Goal: Task Accomplishment & Management: Manage account settings

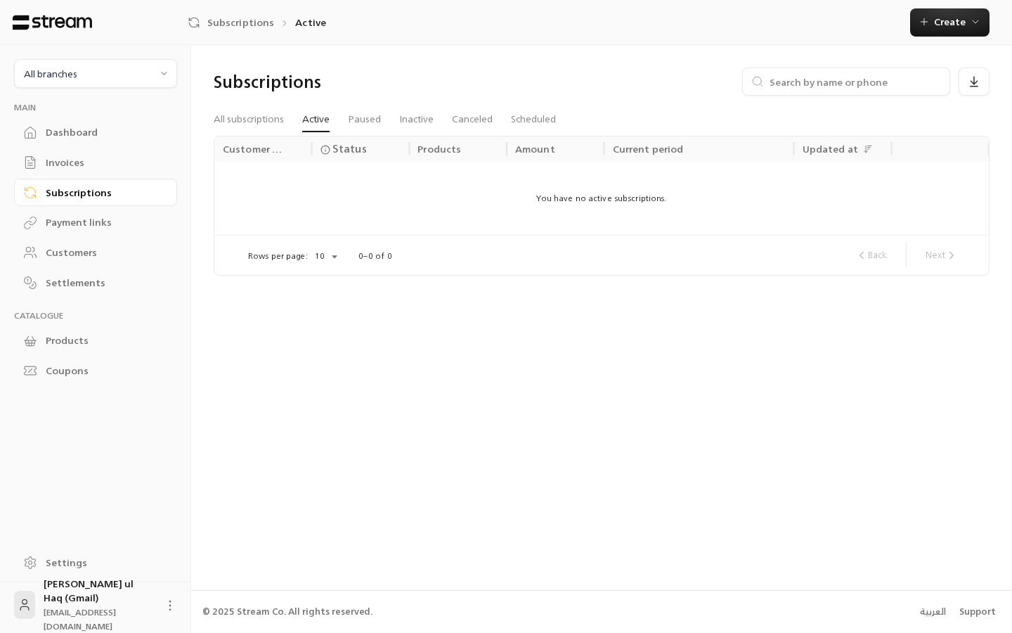
click at [66, 127] on div "Dashboard" at bounding box center [103, 132] width 114 height 14
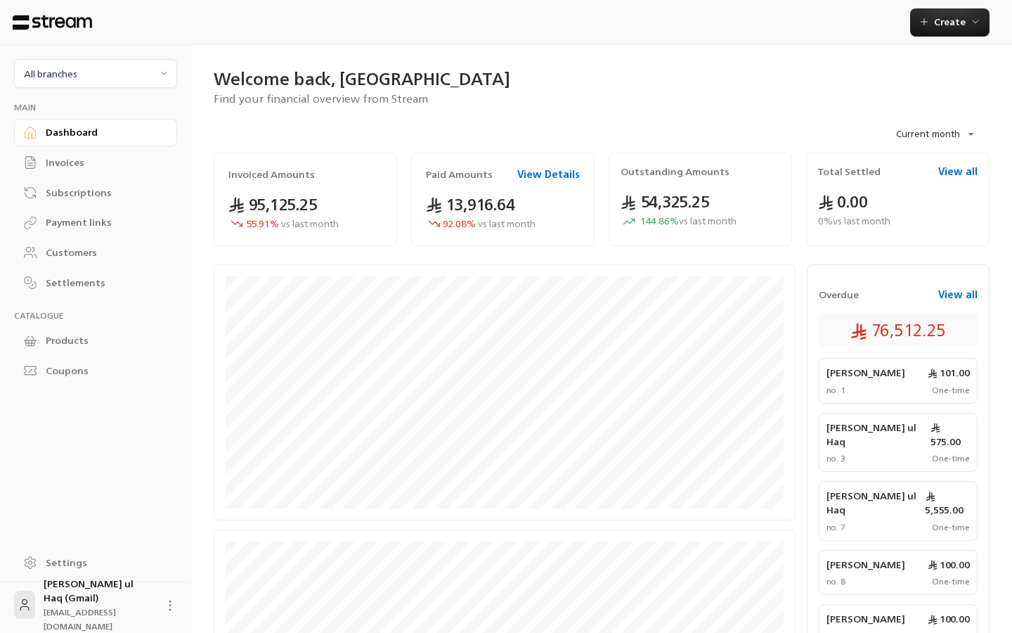
click at [70, 163] on div "Invoices" at bounding box center [103, 162] width 114 height 14
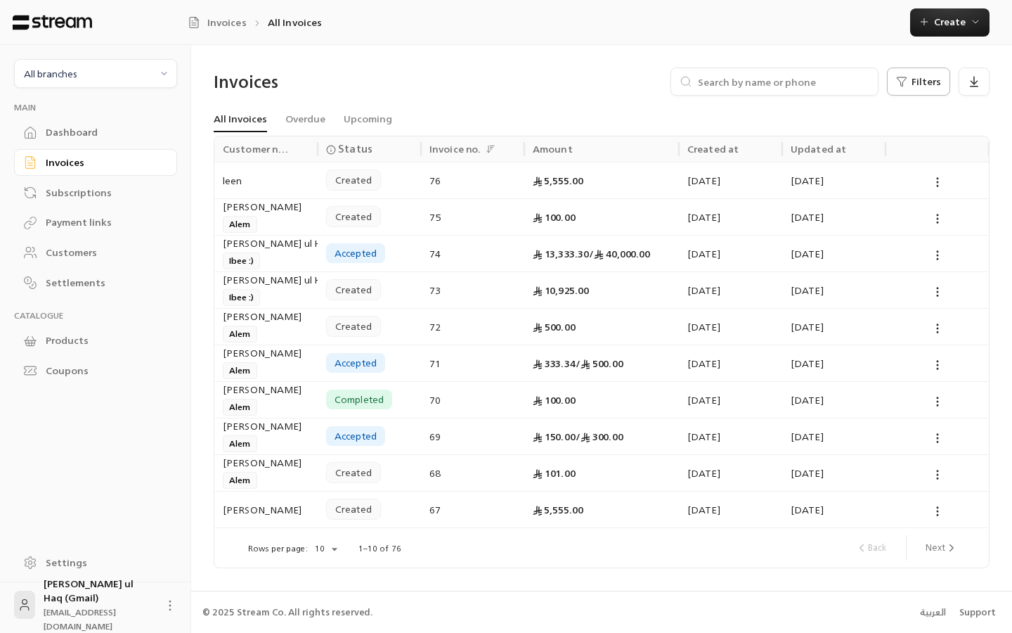
click at [916, 88] on button "Filters" at bounding box center [918, 81] width 63 height 28
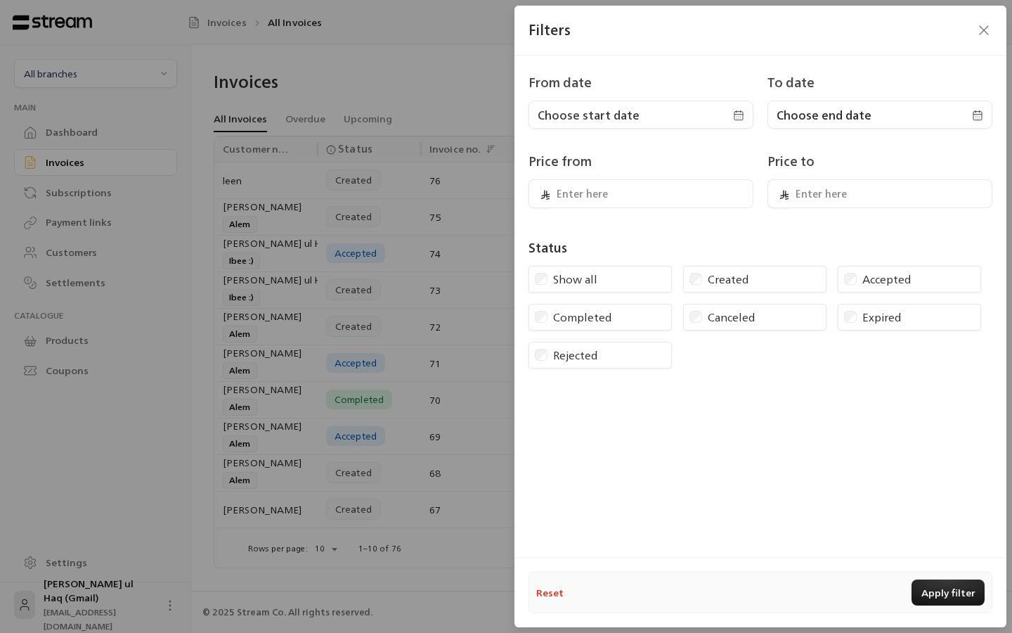
click at [650, 115] on span "Choose start date" at bounding box center [641, 115] width 207 height 17
click at [610, 284] on button "19" at bounding box center [616, 284] width 23 height 23
click at [802, 107] on span "Choose end date" at bounding box center [824, 115] width 95 height 17
click at [811, 311] on button "24" at bounding box center [803, 309] width 23 height 23
click at [950, 593] on button "Apply filter" at bounding box center [948, 592] width 73 height 26
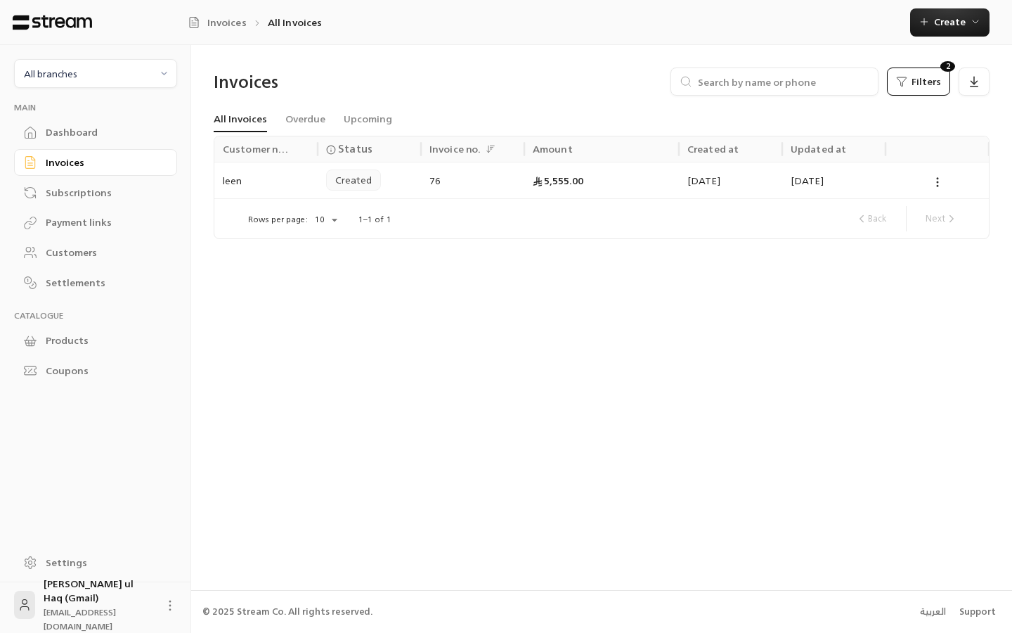
click at [67, 141] on link "Dashboard" at bounding box center [95, 132] width 163 height 27
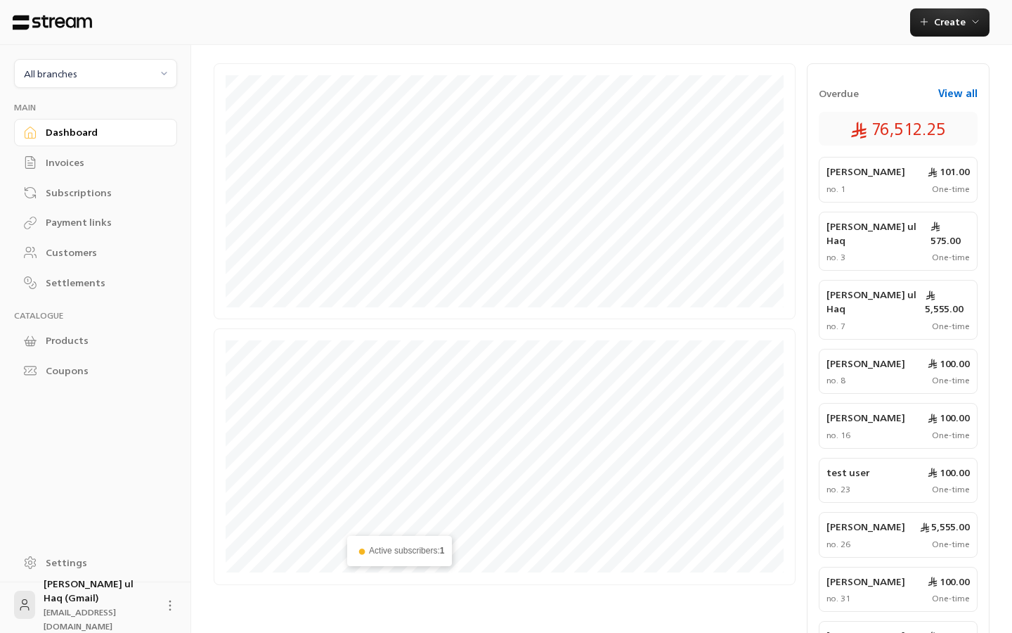
scroll to position [200, 0]
click at [960, 98] on button "View all" at bounding box center [958, 94] width 39 height 14
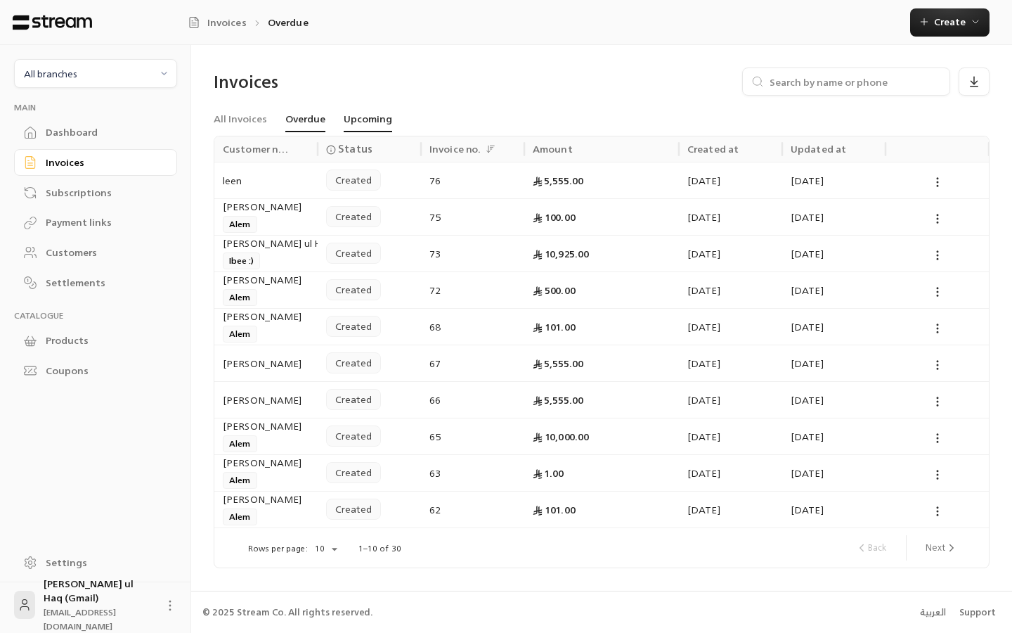
click at [351, 113] on link "Upcoming" at bounding box center [368, 119] width 49 height 25
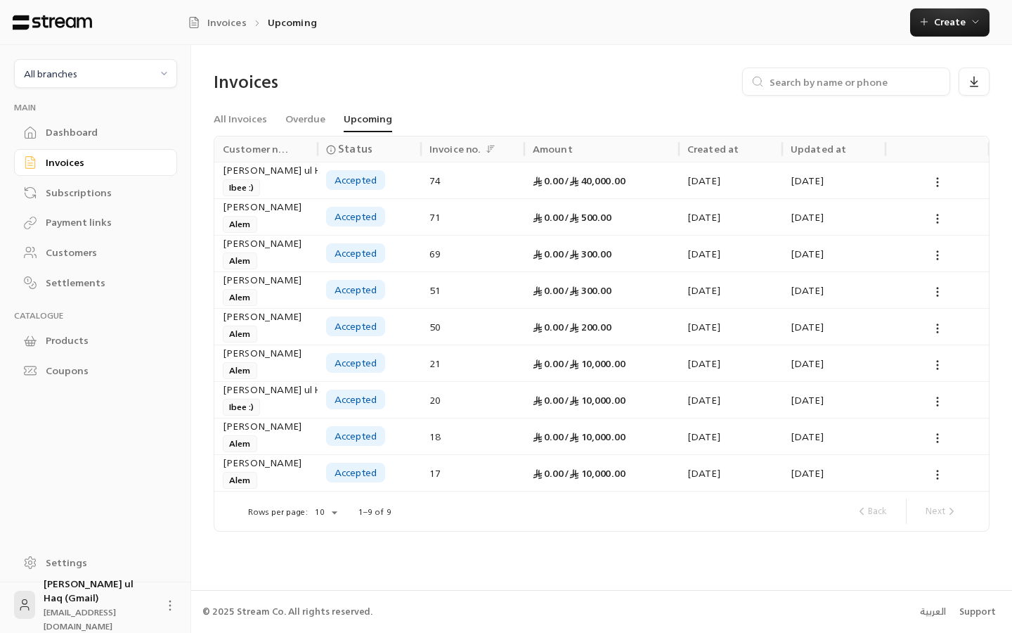
click at [84, 84] on button "All branches" at bounding box center [95, 73] width 163 height 29
click at [95, 199] on li "Riyadh Branch" at bounding box center [95, 199] width 145 height 27
click at [233, 111] on link "All Invoices" at bounding box center [240, 119] width 53 height 25
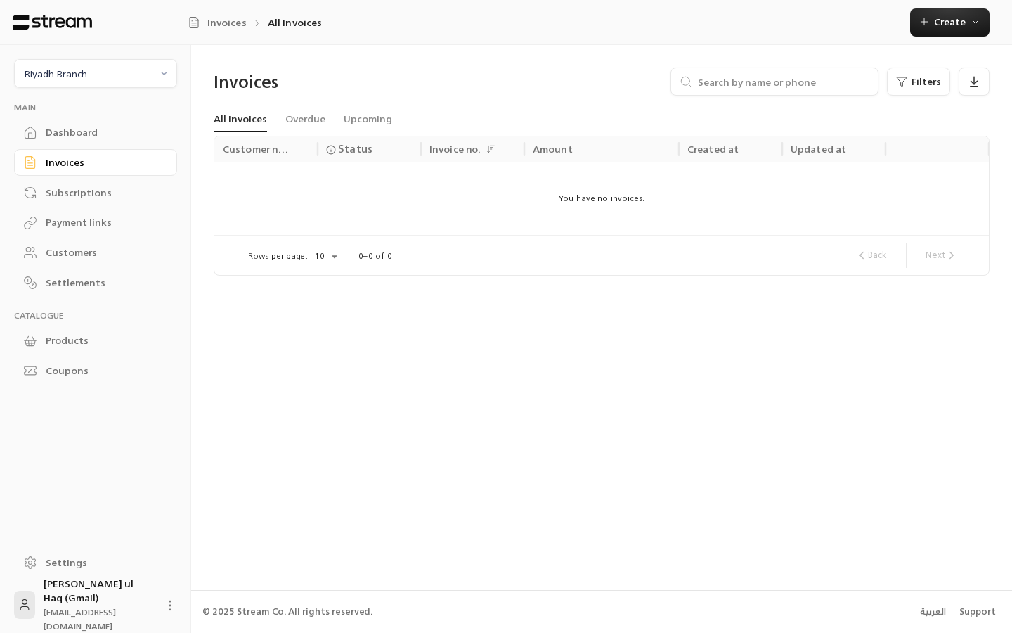
click at [47, 197] on div "Subscriptions" at bounding box center [103, 193] width 114 height 14
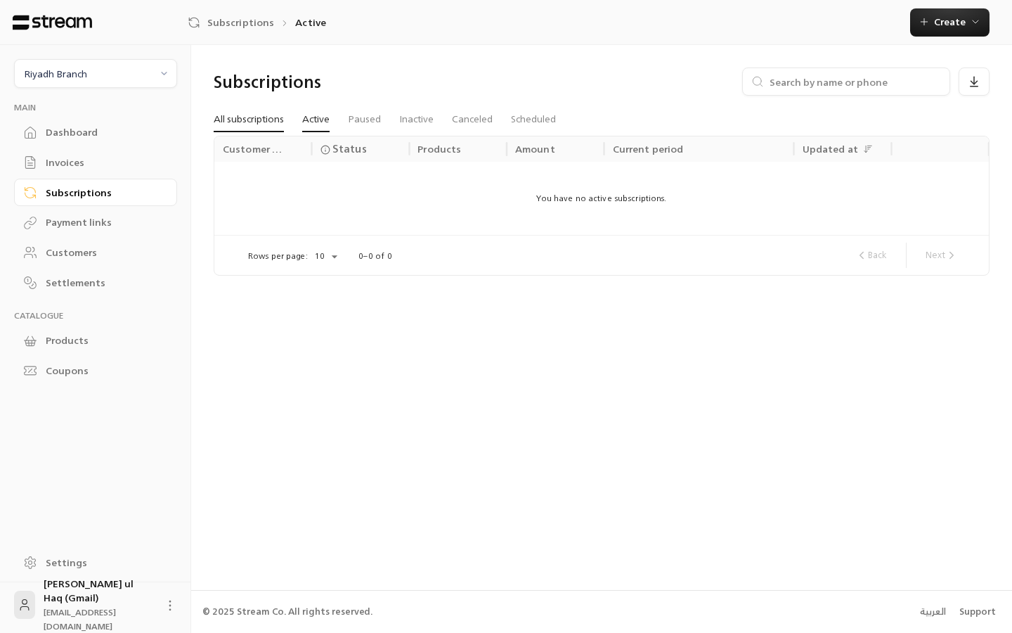
click at [229, 124] on link "All subscriptions" at bounding box center [249, 119] width 70 height 25
click at [105, 81] on span "Riyadh Branch" at bounding box center [95, 73] width 145 height 16
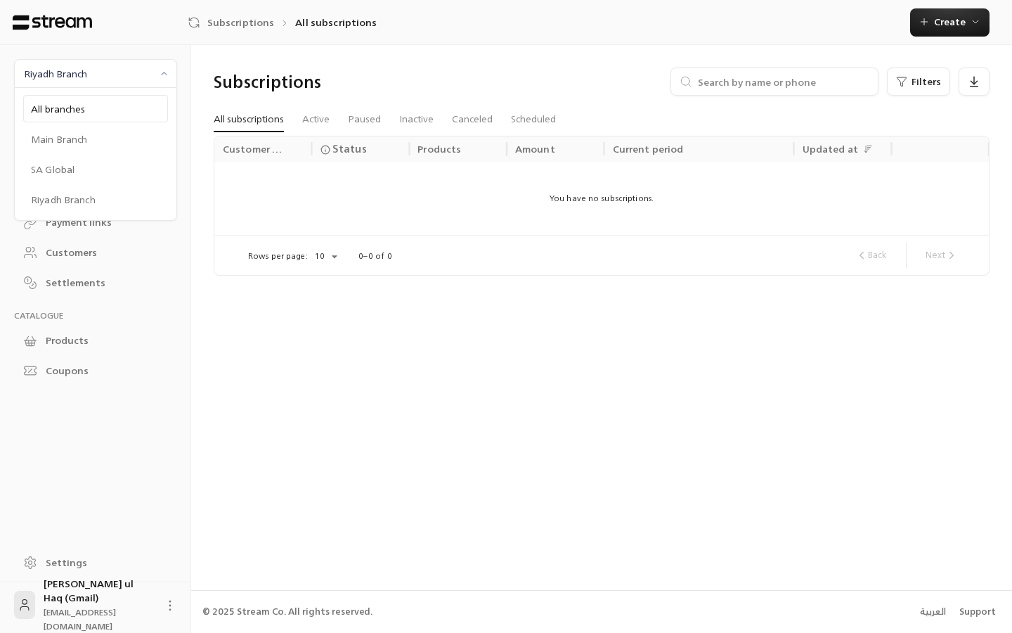
click at [104, 110] on li "All branches" at bounding box center [95, 108] width 145 height 27
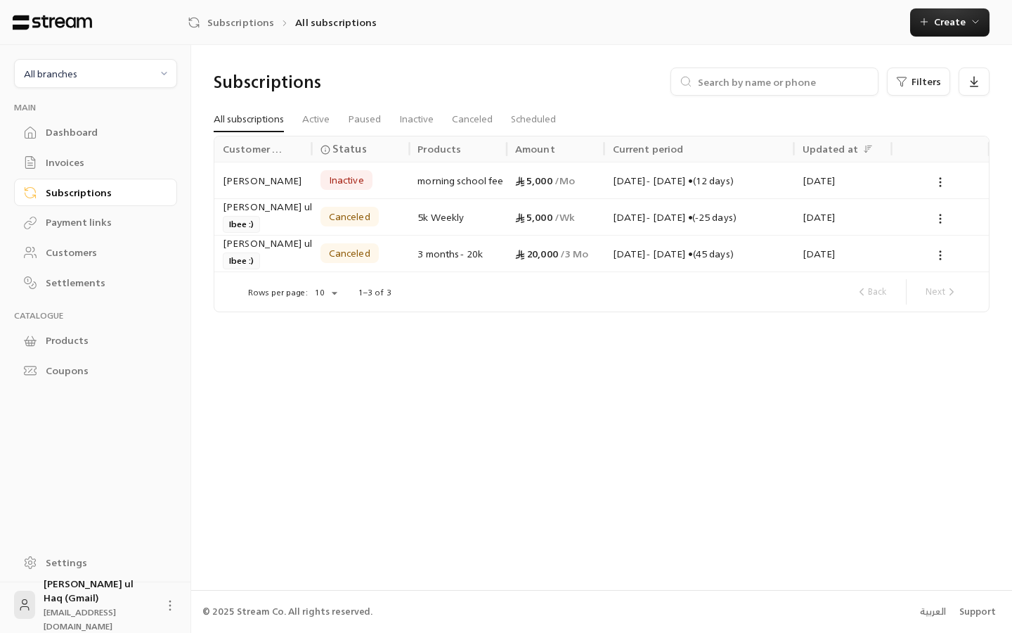
click at [94, 225] on div "Payment links" at bounding box center [103, 222] width 114 height 14
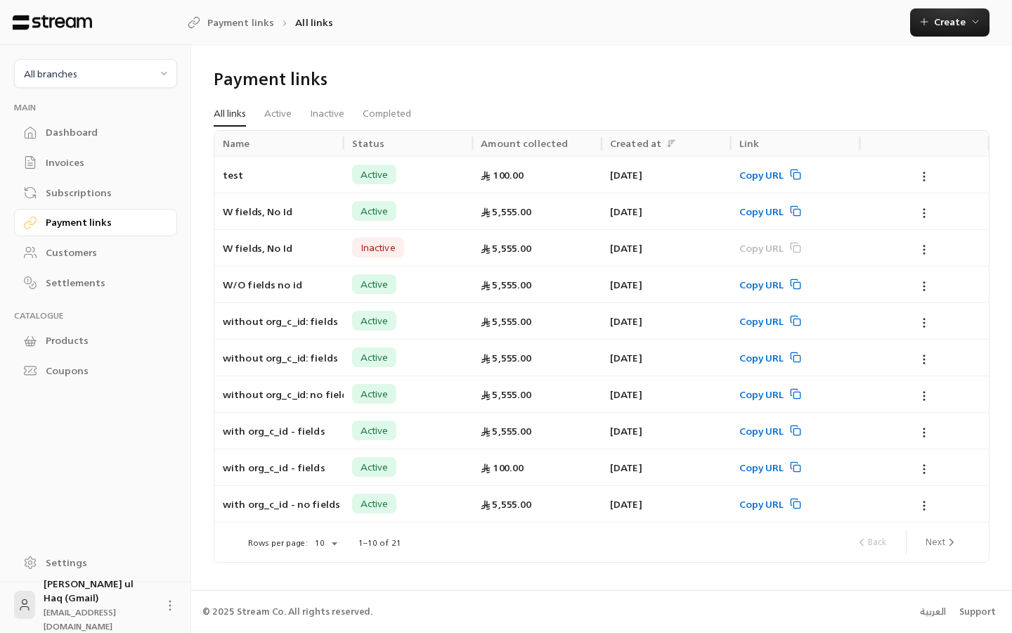
click at [84, 266] on div "Settlements" at bounding box center [95, 281] width 163 height 30
click at [86, 257] on link "Customers" at bounding box center [95, 252] width 163 height 27
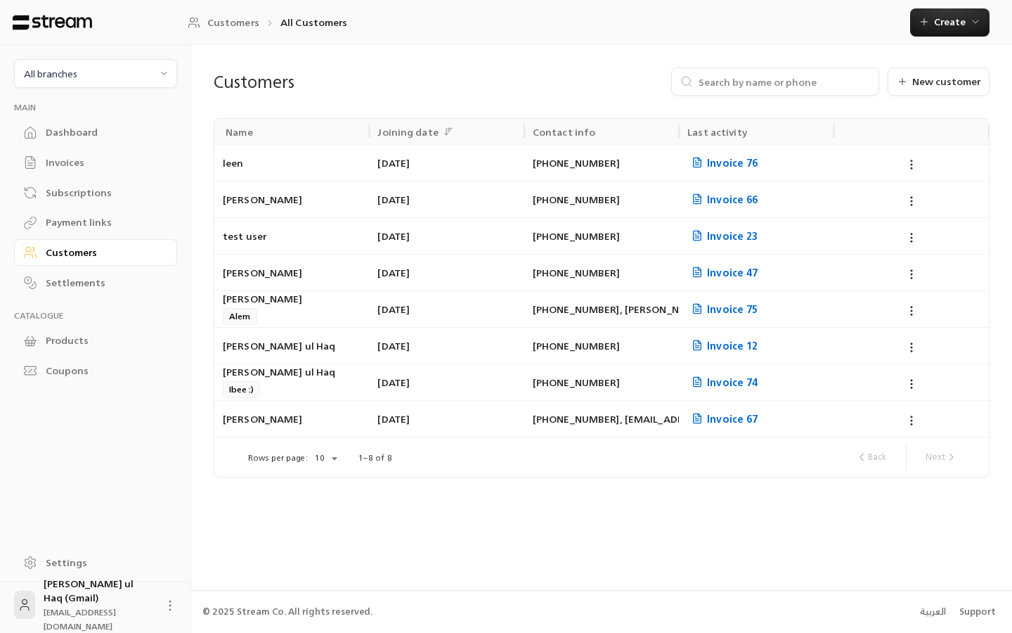
click at [115, 607] on span "iibtisam@gmail.com" at bounding box center [80, 619] width 72 height 29
click at [57, 337] on div "Products" at bounding box center [103, 340] width 114 height 14
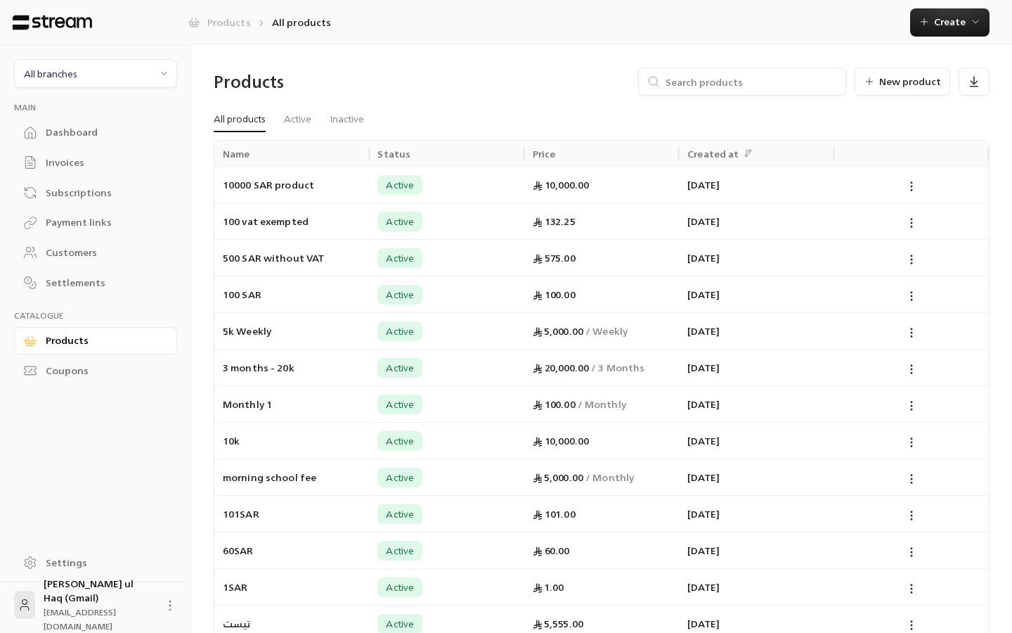
click at [214, 23] on link "Products" at bounding box center [219, 22] width 63 height 14
click at [71, 137] on div "Dashboard" at bounding box center [103, 132] width 114 height 14
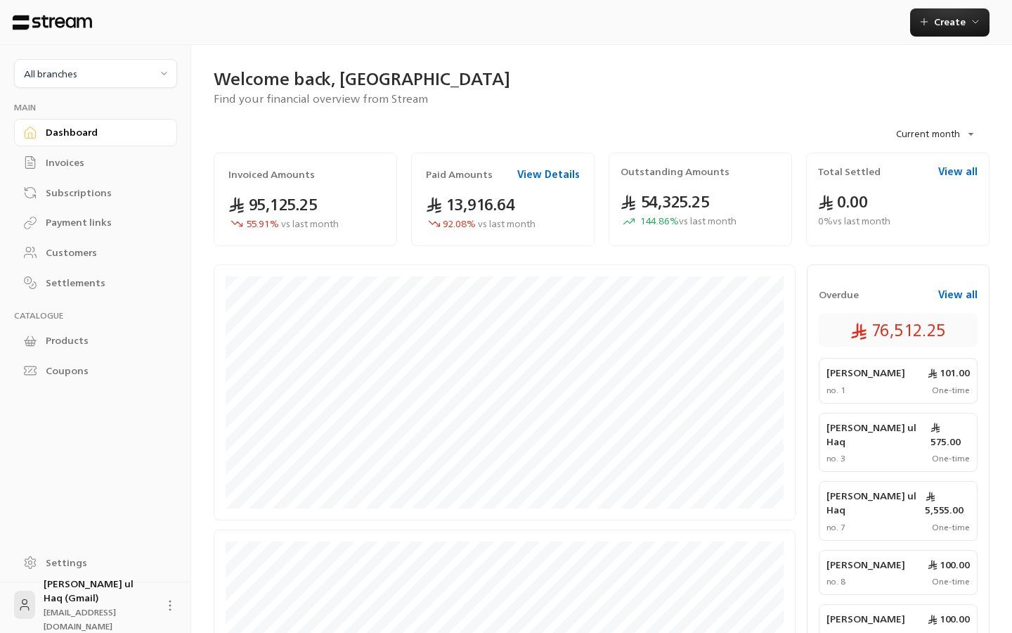
click at [56, 155] on div "Invoices" at bounding box center [103, 162] width 114 height 14
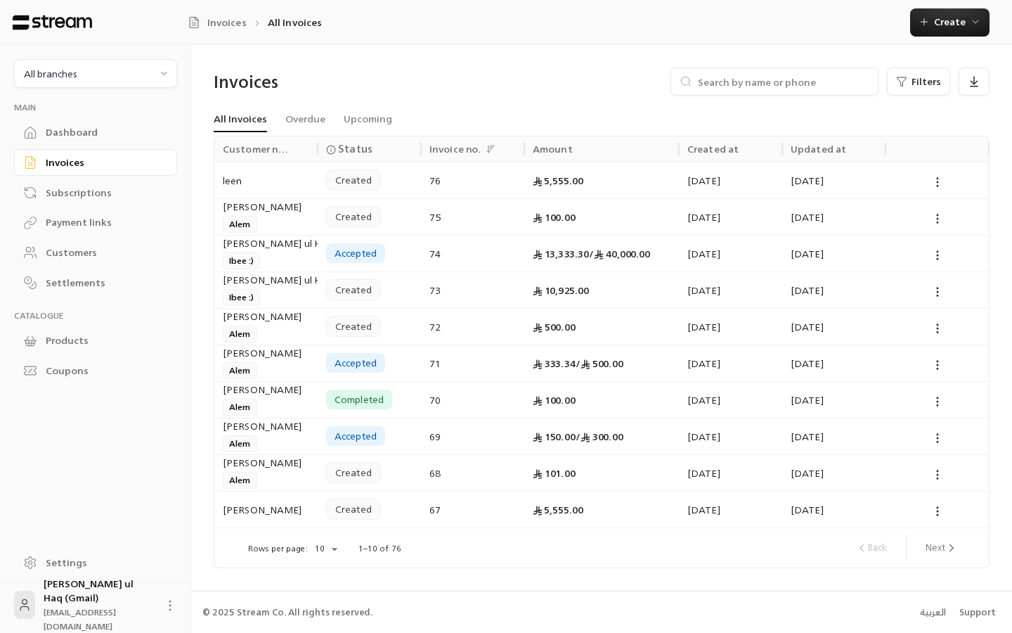
click at [76, 209] on link "Payment links" at bounding box center [95, 222] width 163 height 27
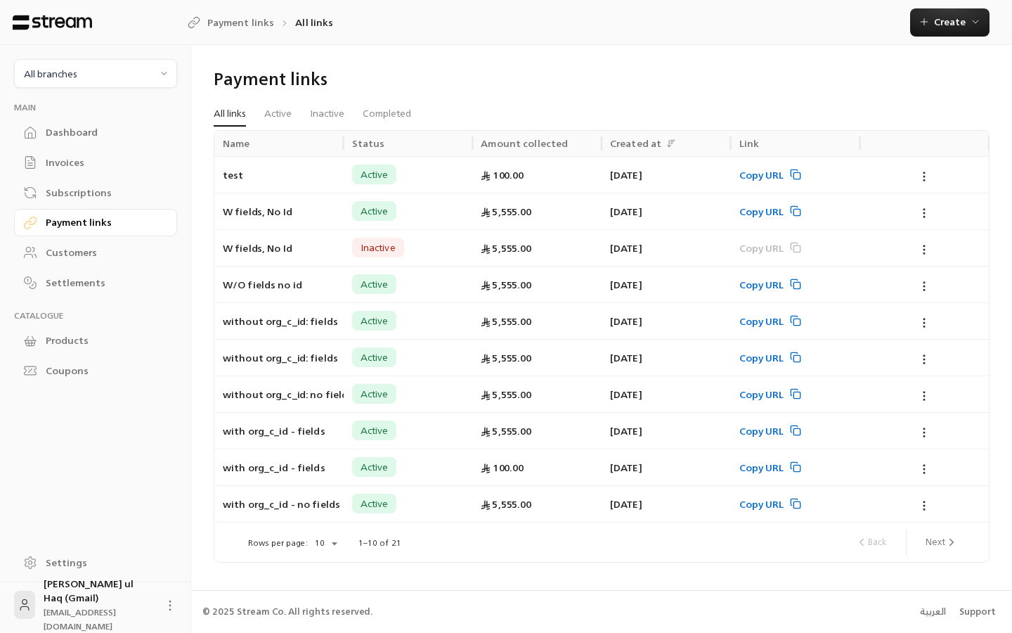
click at [91, 149] on link "Invoices" at bounding box center [95, 162] width 163 height 27
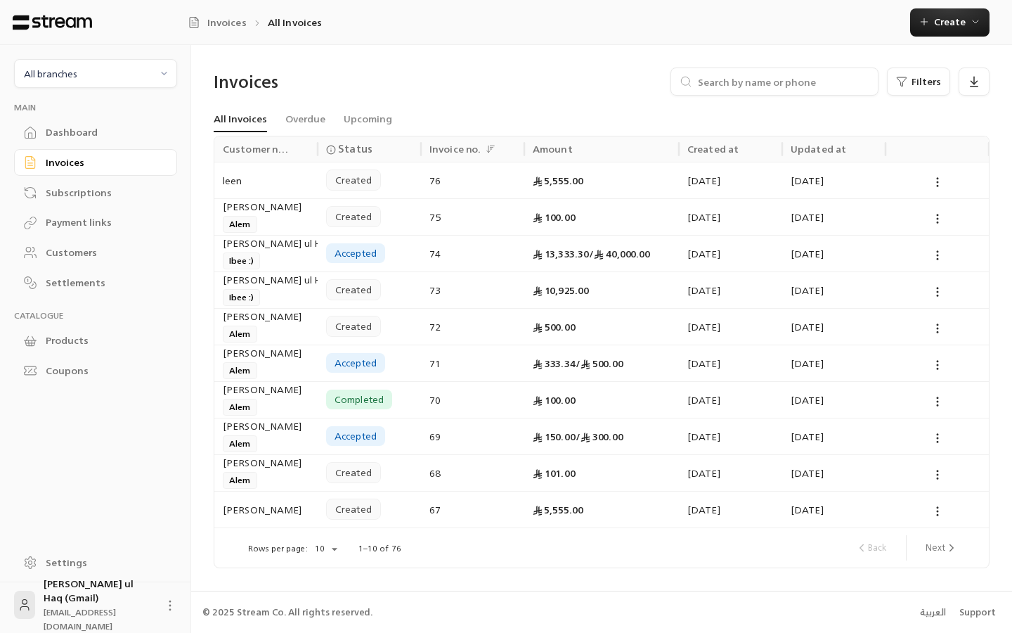
click at [83, 206] on div "Payment links" at bounding box center [95, 221] width 163 height 30
click at [83, 193] on div "Subscriptions" at bounding box center [103, 193] width 114 height 14
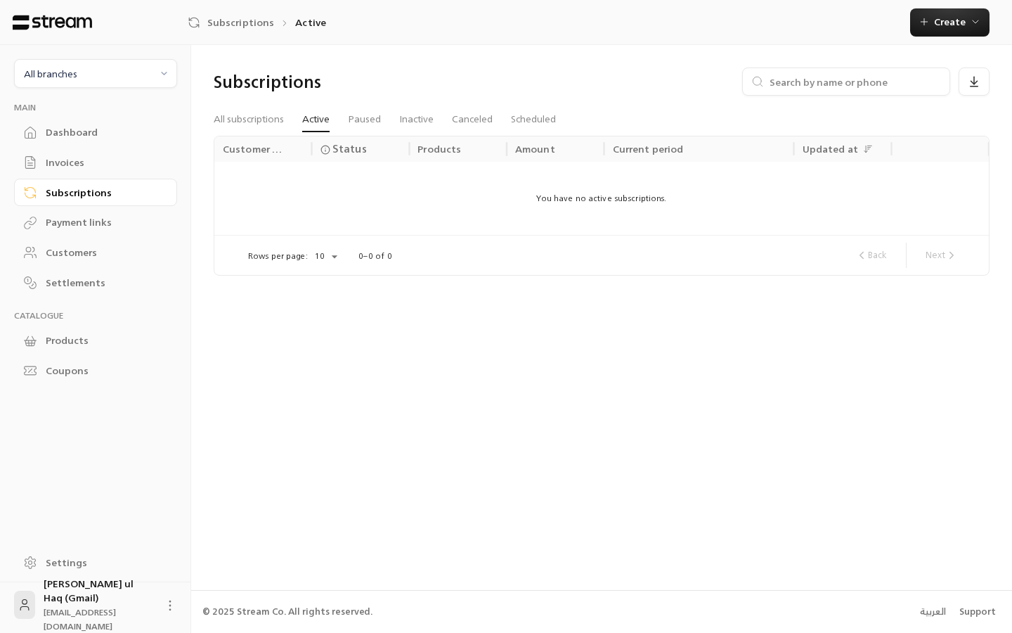
click at [93, 218] on div "Payment links" at bounding box center [103, 222] width 114 height 14
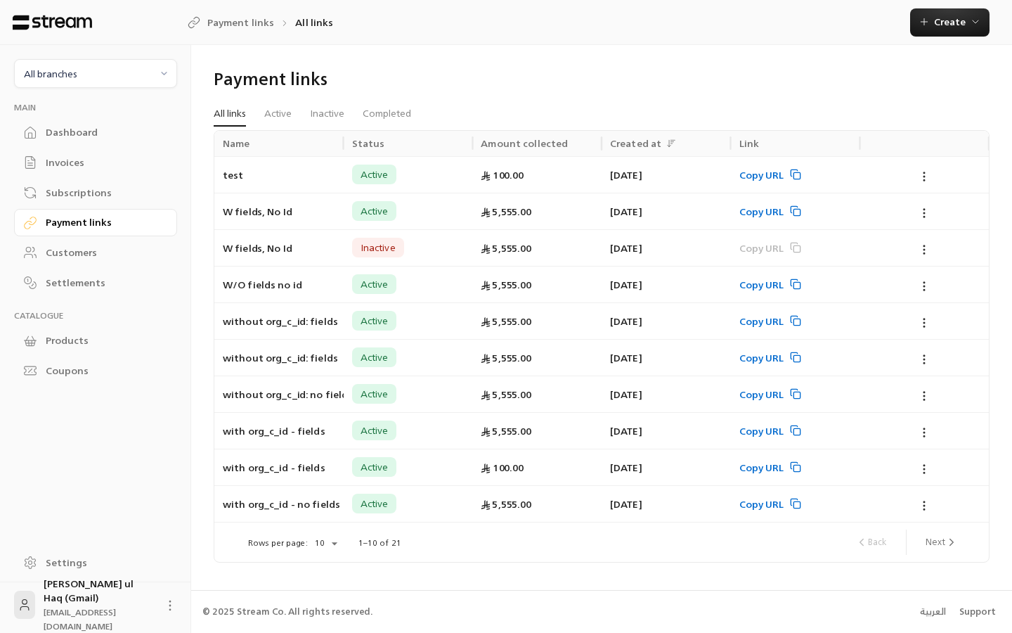
click at [76, 186] on div "Subscriptions" at bounding box center [103, 193] width 114 height 14
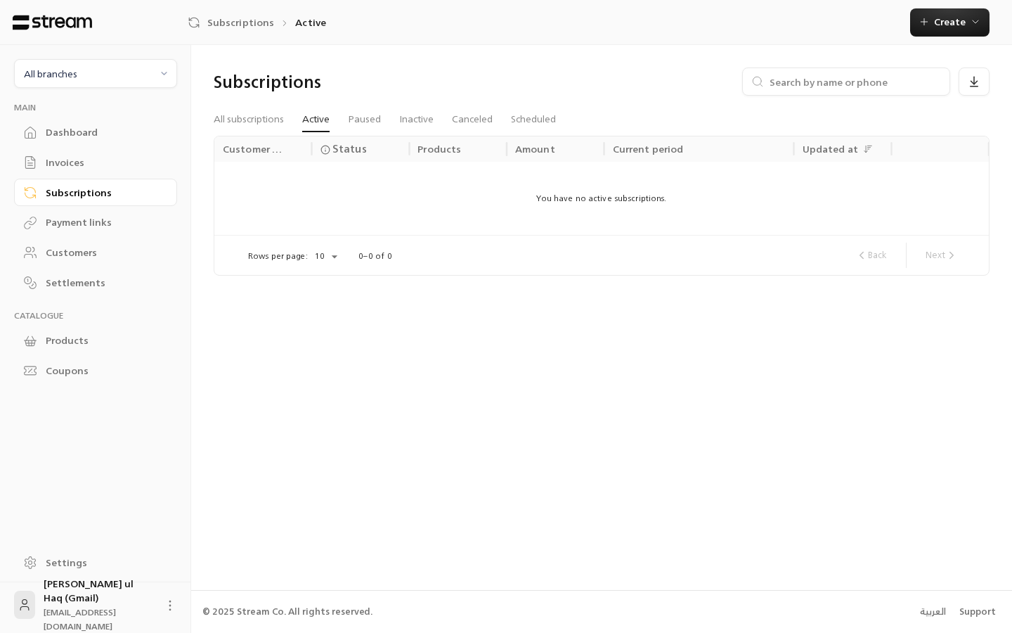
click at [87, 164] on div "Invoices" at bounding box center [103, 162] width 114 height 14
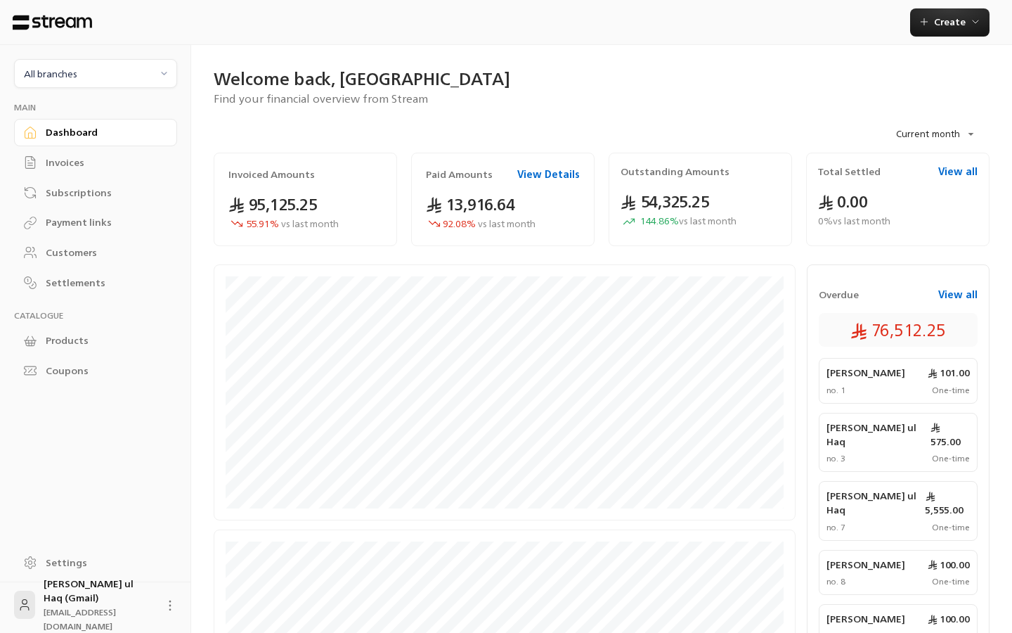
click at [86, 161] on div "Invoices" at bounding box center [103, 162] width 114 height 14
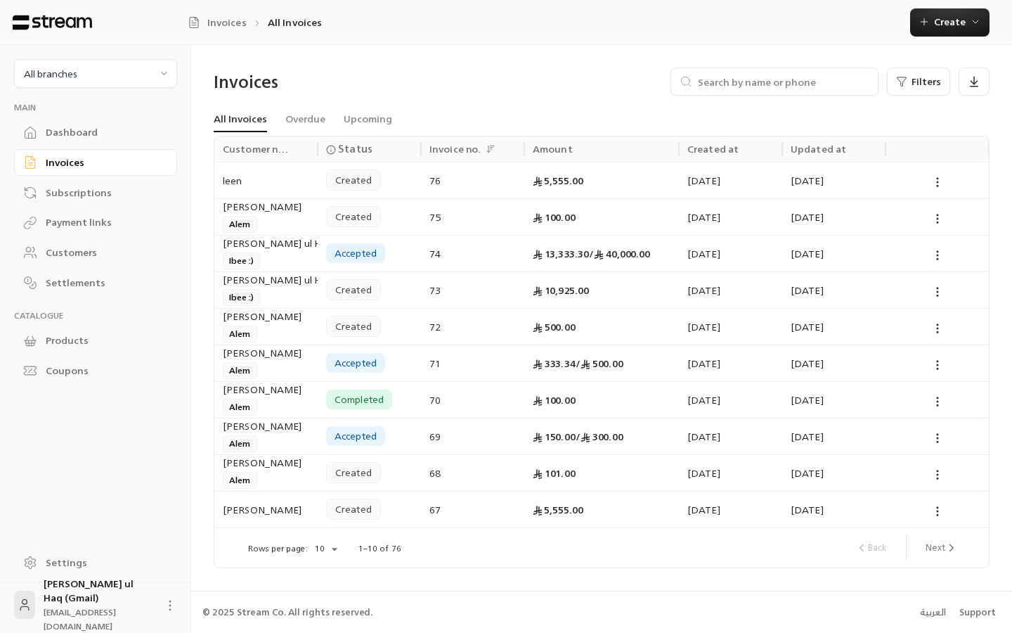
click at [169, 607] on icon at bounding box center [170, 605] width 14 height 14
click at [147, 475] on div at bounding box center [506, 316] width 1012 height 633
click at [74, 179] on link "Subscriptions" at bounding box center [95, 192] width 163 height 27
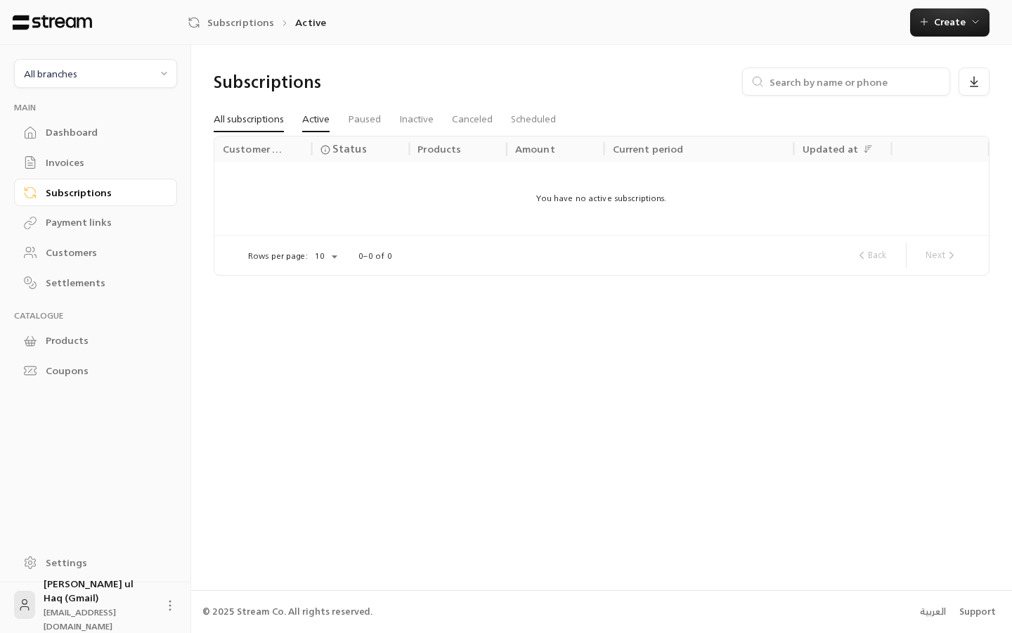
click at [257, 121] on link "All subscriptions" at bounding box center [249, 119] width 70 height 25
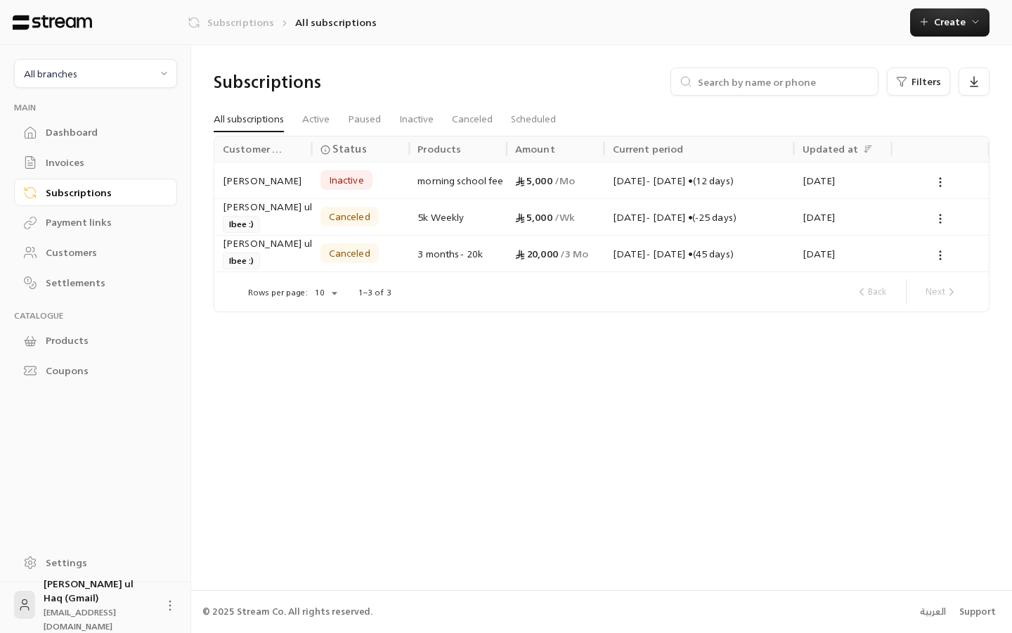
click at [223, 25] on link "Subscriptions" at bounding box center [231, 22] width 86 height 14
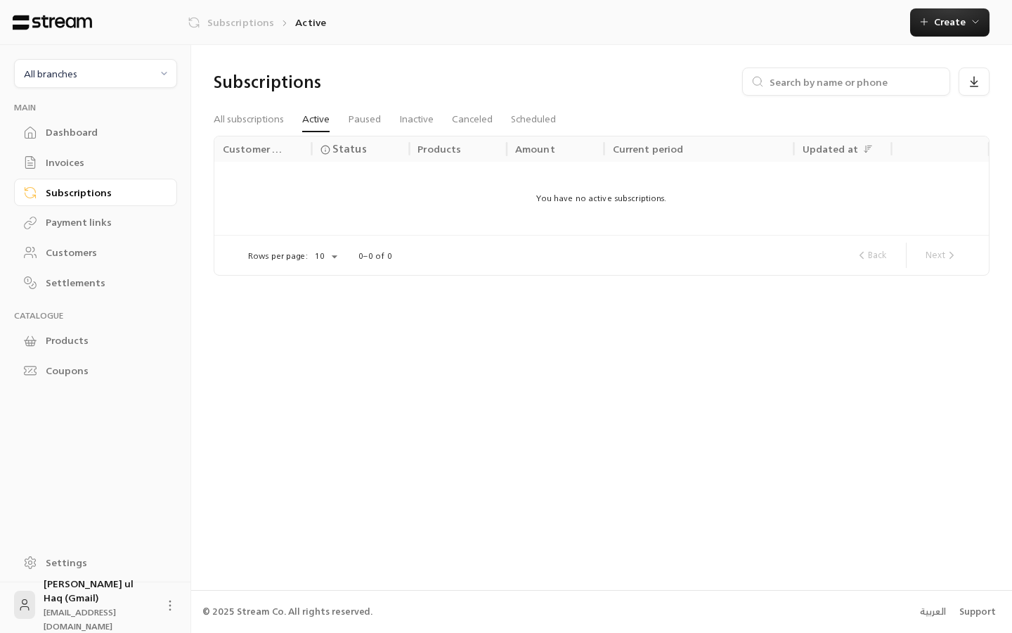
click at [223, 25] on link "Subscriptions" at bounding box center [231, 22] width 86 height 14
click at [250, 125] on link "All subscriptions" at bounding box center [249, 119] width 70 height 25
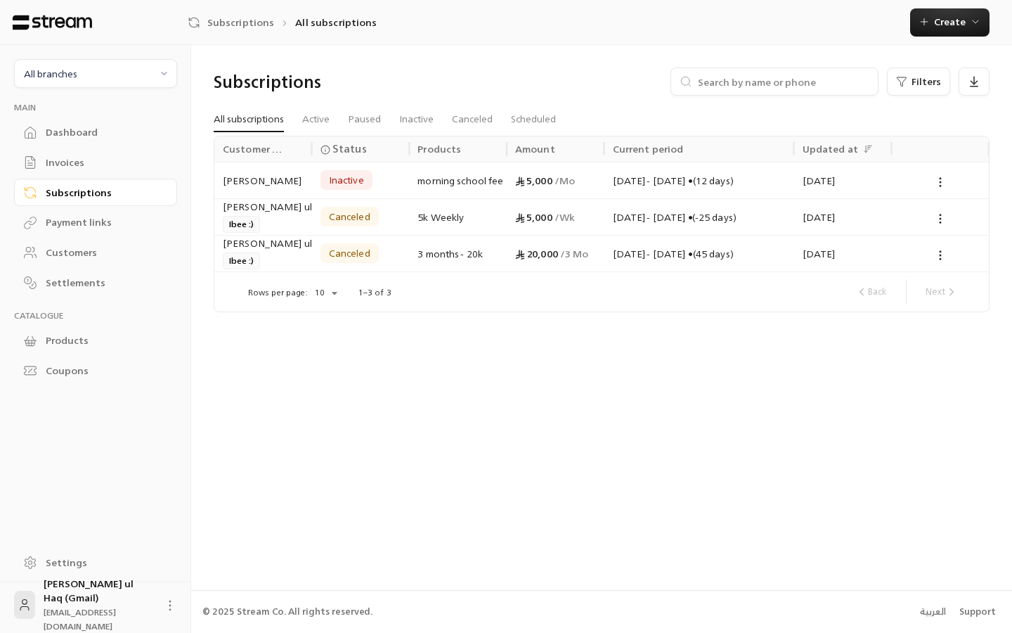
click at [65, 370] on div "Coupons" at bounding box center [103, 370] width 114 height 14
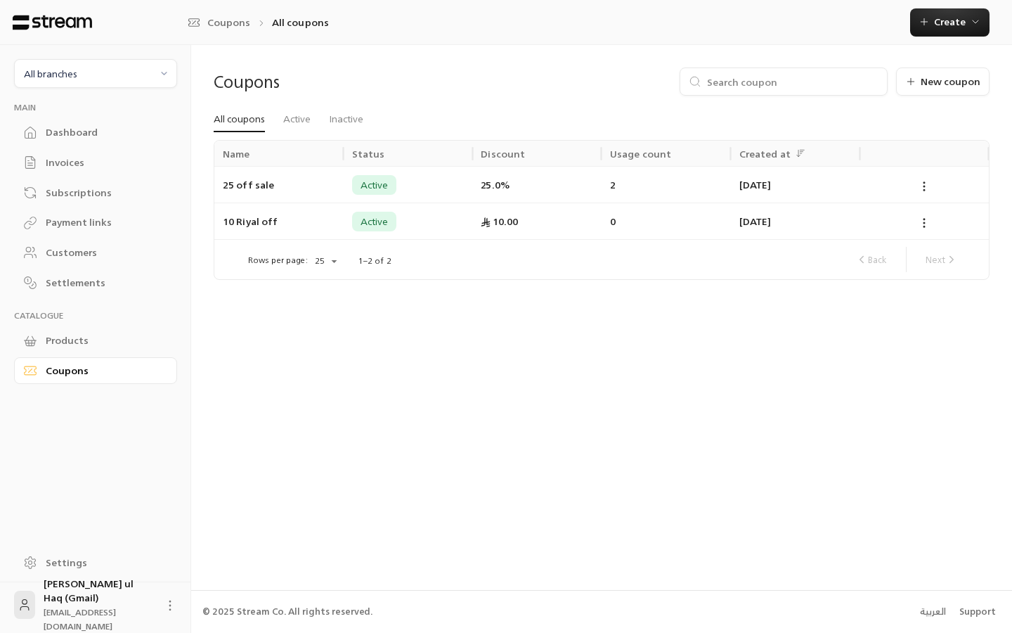
click at [79, 345] on link "Products" at bounding box center [95, 340] width 163 height 27
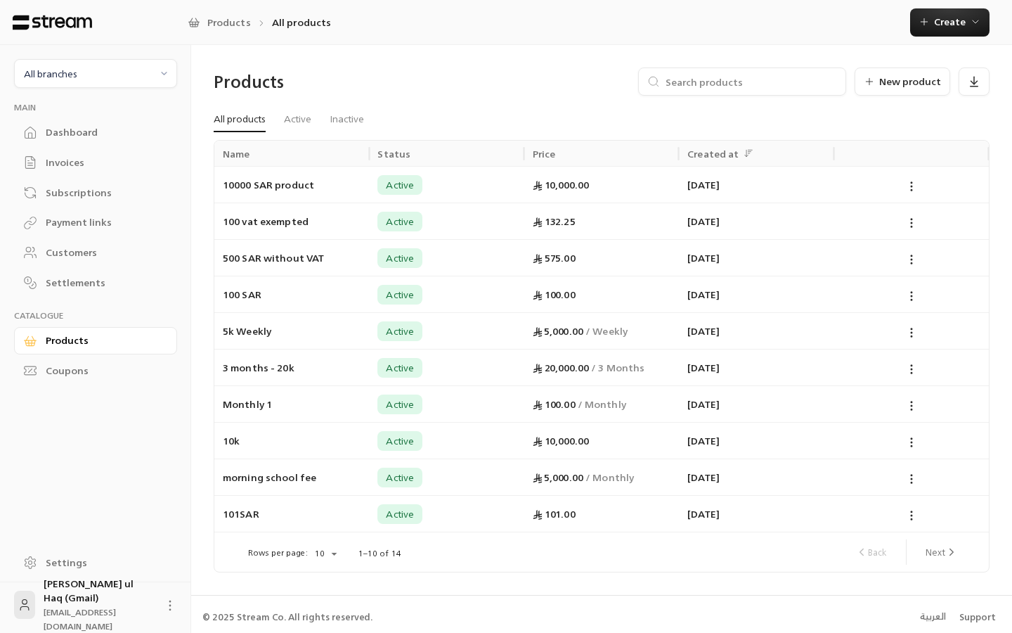
click at [80, 129] on div "Dashboard" at bounding box center [103, 132] width 114 height 14
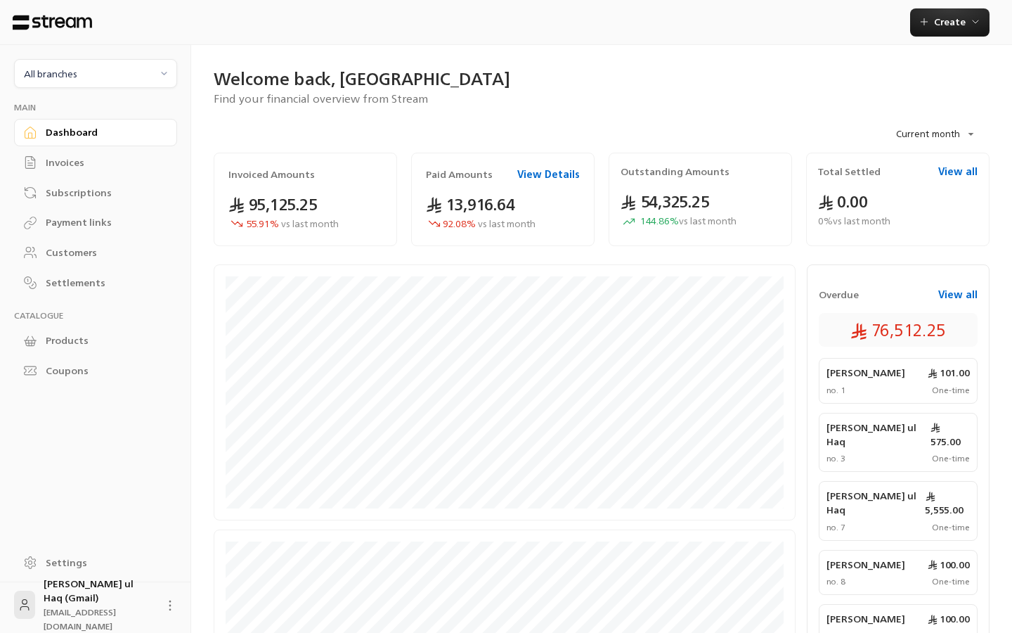
click at [82, 168] on div "Invoices" at bounding box center [103, 162] width 114 height 14
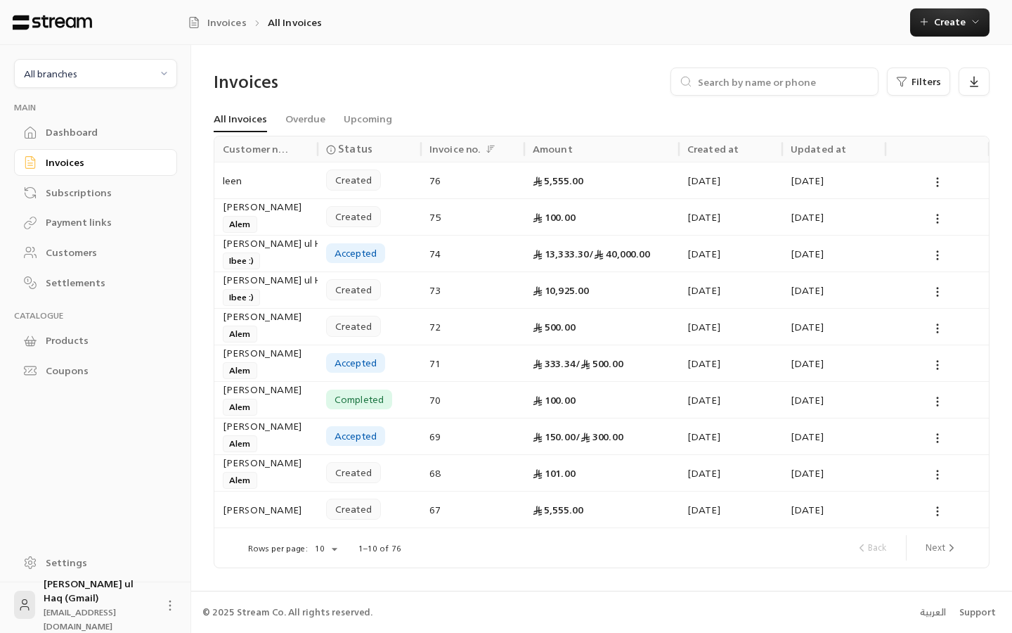
click at [943, 552] on button "Next" at bounding box center [942, 548] width 44 height 24
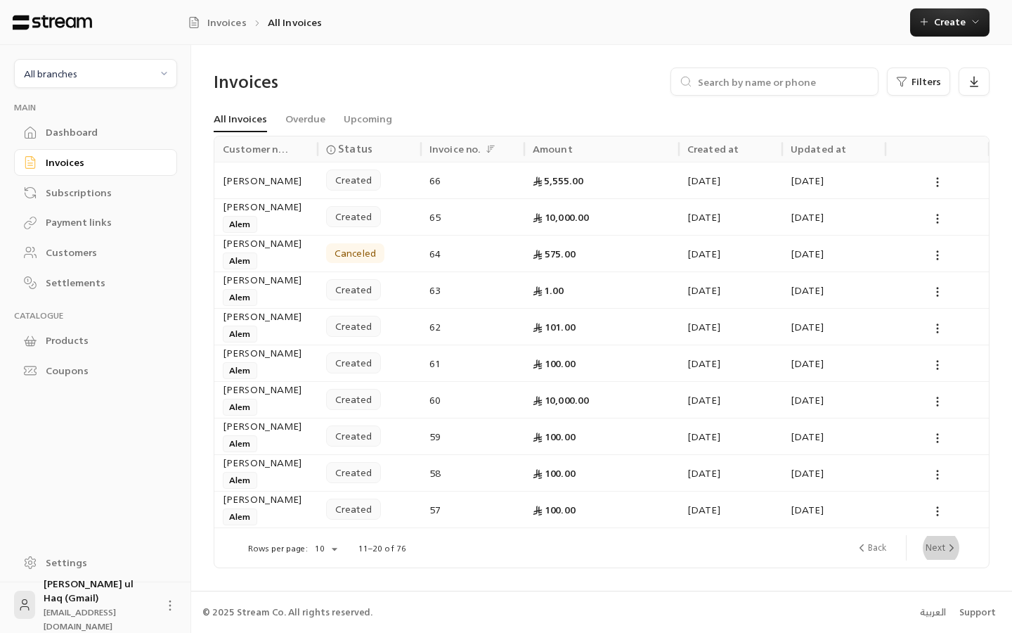
click at [943, 552] on button "Next" at bounding box center [942, 548] width 44 height 24
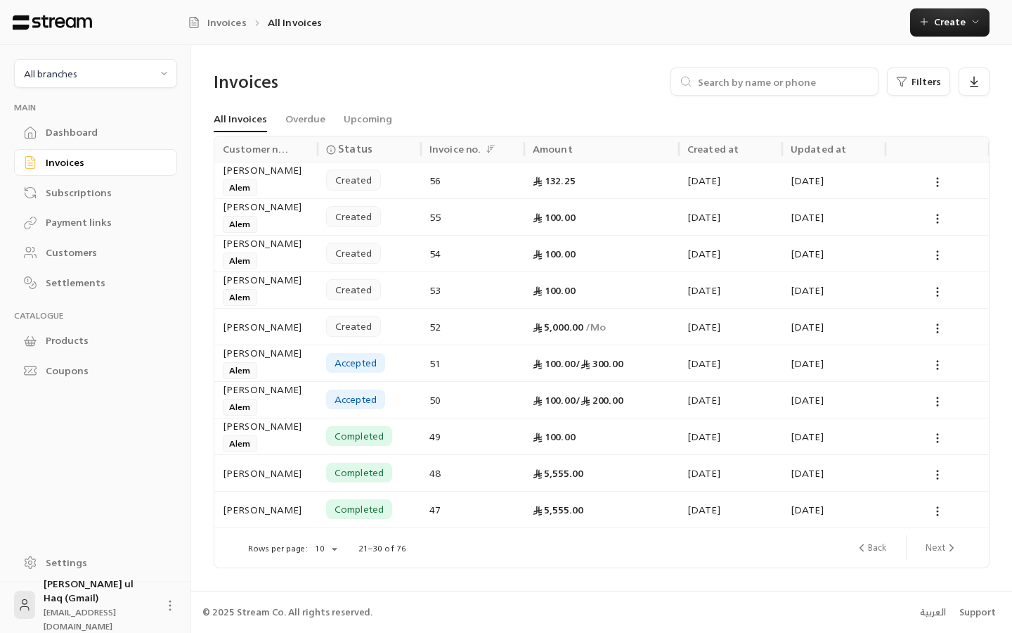
click at [943, 552] on button "Next" at bounding box center [942, 548] width 44 height 24
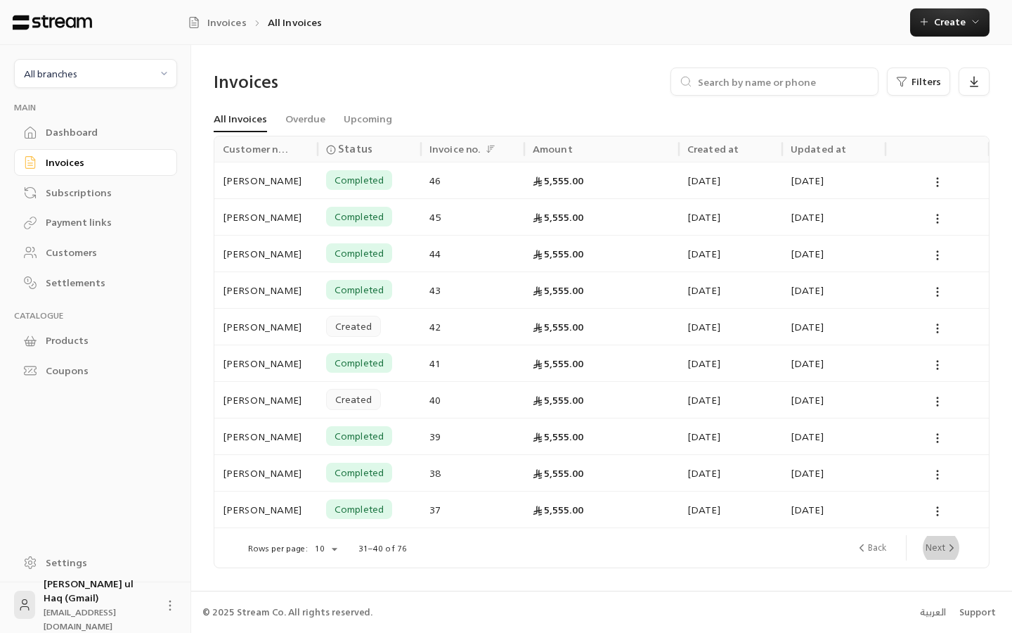
click at [943, 552] on button "Next" at bounding box center [942, 548] width 44 height 24
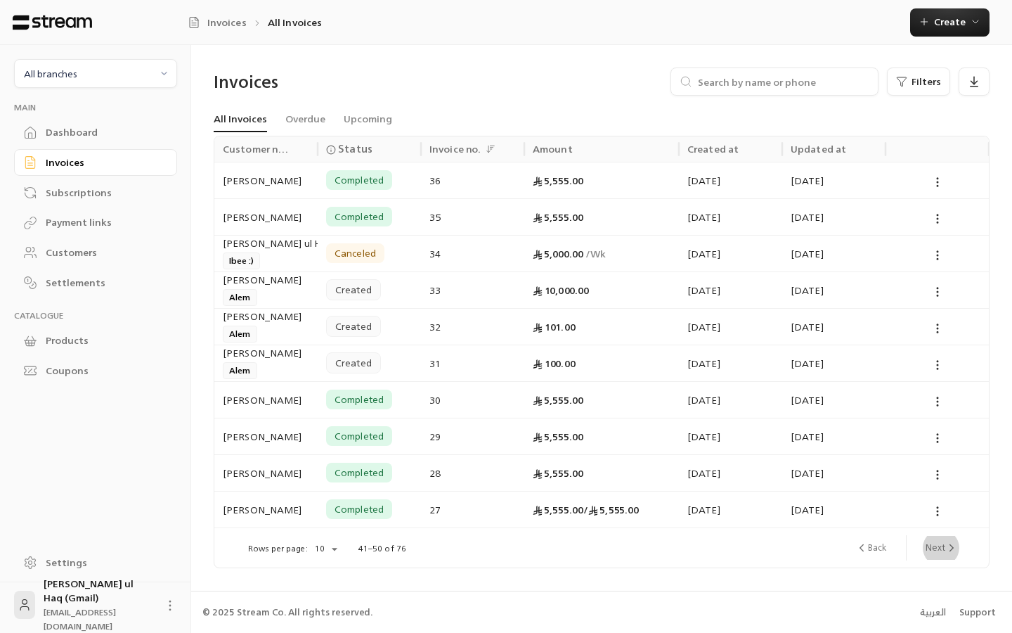
click at [943, 552] on button "Next" at bounding box center [942, 548] width 44 height 24
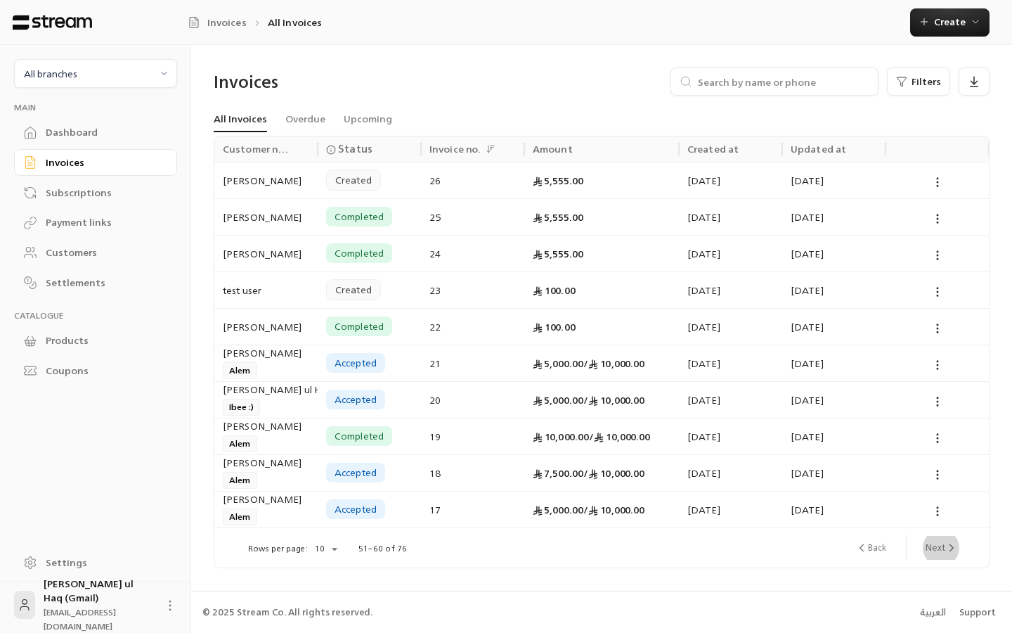
click at [942, 552] on button "Next" at bounding box center [942, 548] width 44 height 24
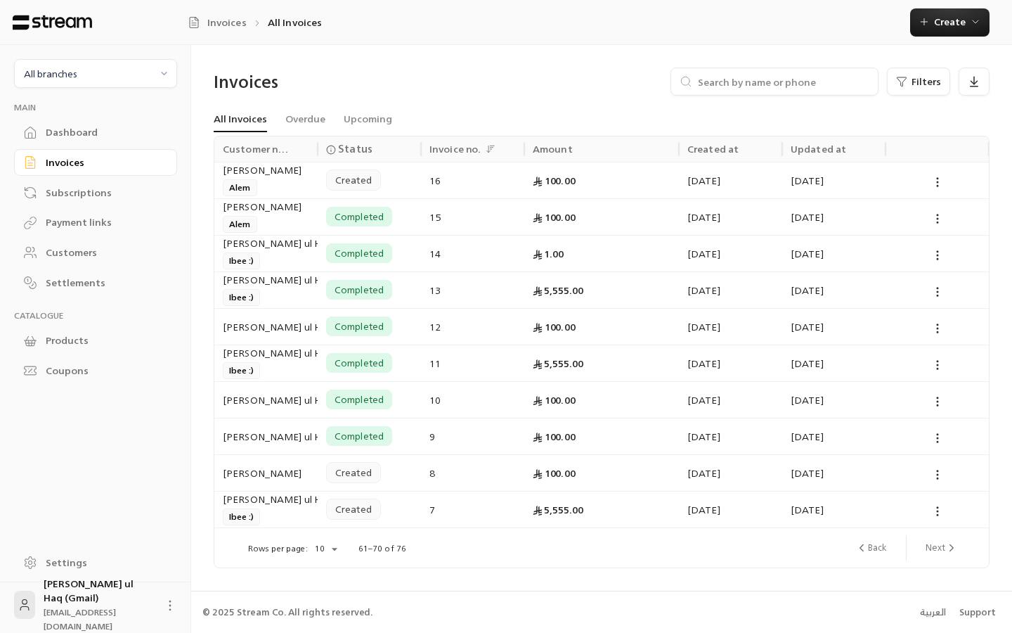
click at [942, 552] on button "Next" at bounding box center [942, 548] width 44 height 24
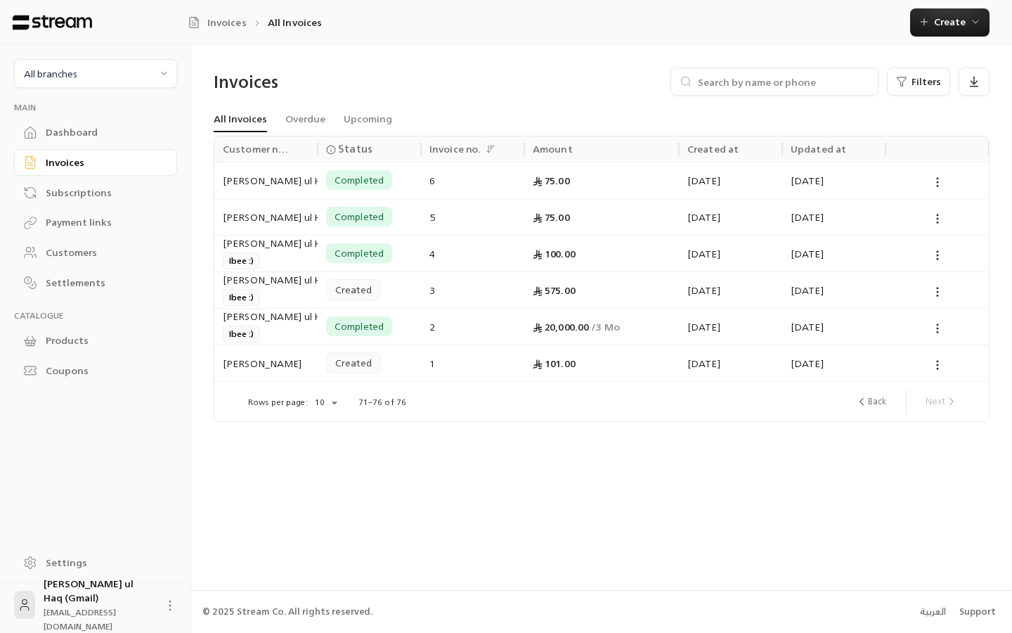
click at [86, 131] on div "Dashboard" at bounding box center [103, 132] width 114 height 14
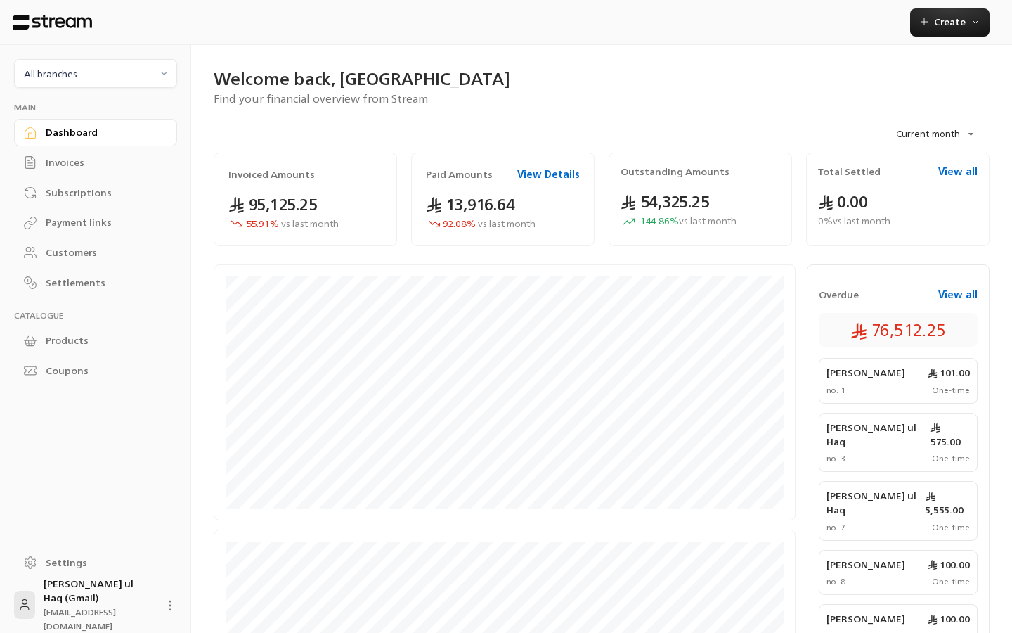
click at [934, 139] on body "**********" at bounding box center [506, 316] width 1012 height 633
click at [915, 210] on li "Current week" at bounding box center [930, 213] width 98 height 22
type input "**********"
click at [82, 174] on link "Invoices" at bounding box center [95, 162] width 163 height 27
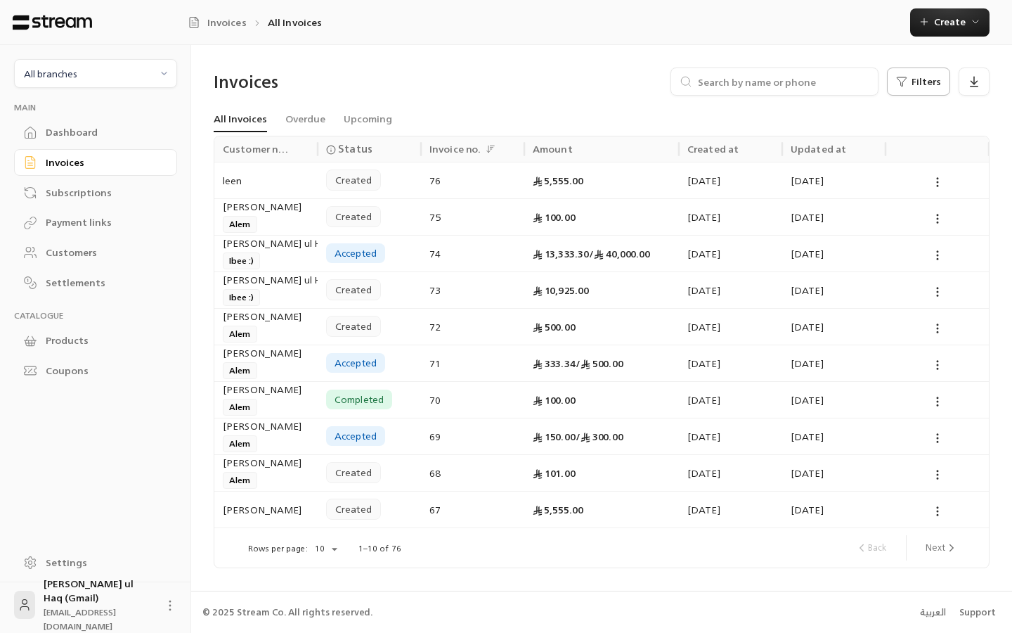
click at [919, 77] on span "Filters" at bounding box center [927, 82] width 30 height 10
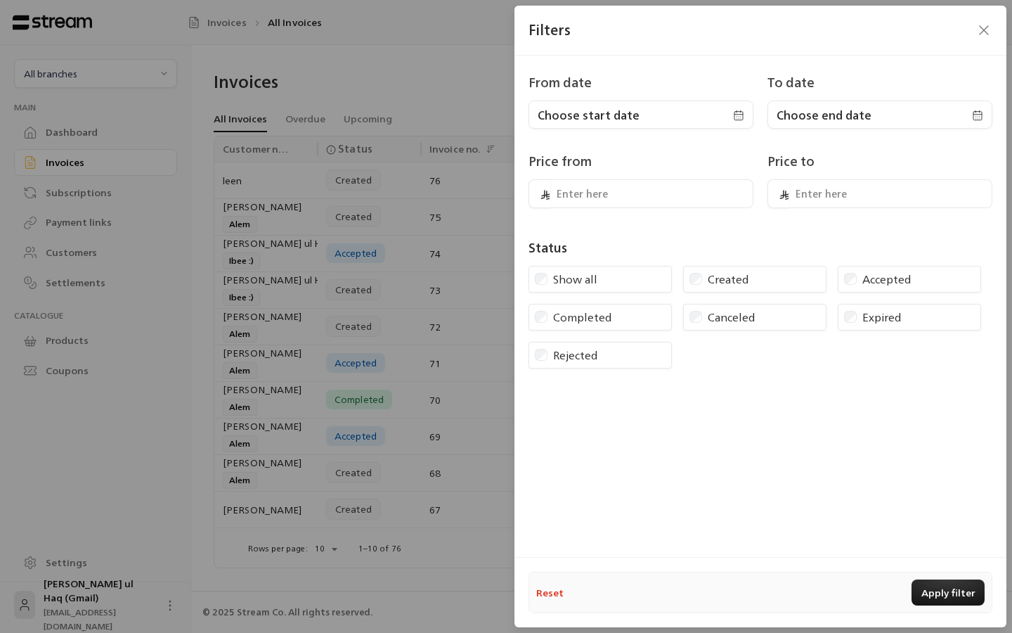
click at [773, 290] on div "Created" at bounding box center [754, 279] width 143 height 27
click at [746, 278] on div "Created" at bounding box center [754, 279] width 143 height 27
click at [936, 591] on button "Apply filter" at bounding box center [948, 592] width 73 height 26
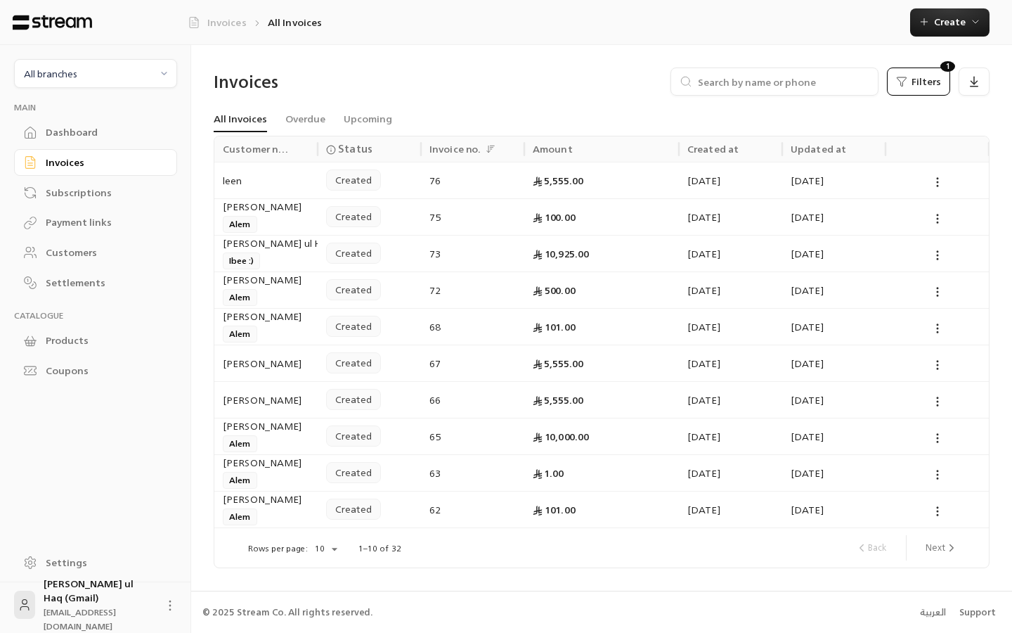
click at [221, 27] on link "Invoices" at bounding box center [217, 22] width 59 height 14
click at [90, 220] on div "Payment links" at bounding box center [103, 222] width 114 height 14
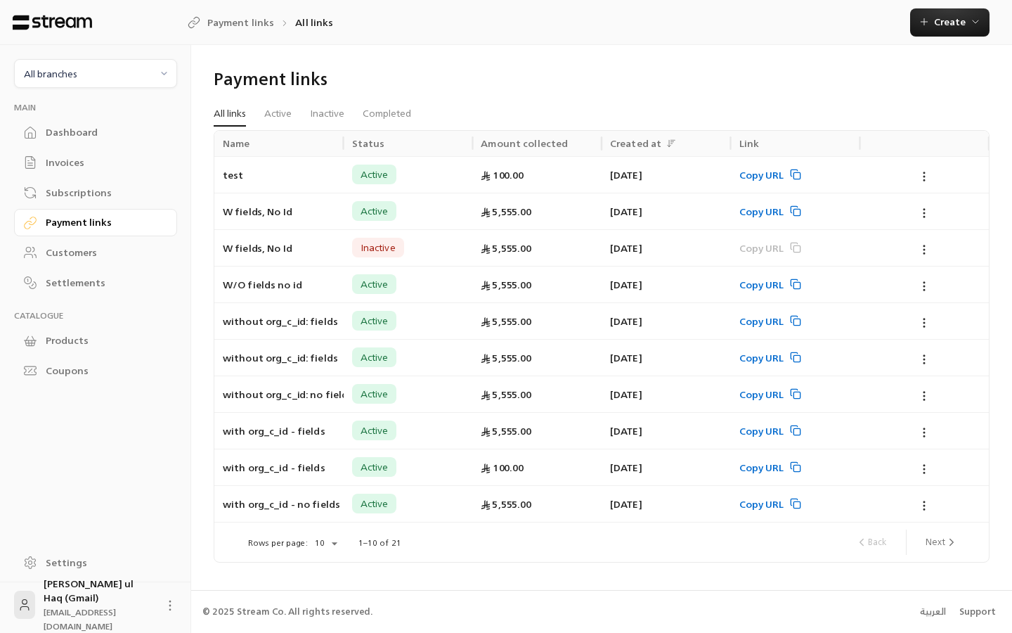
click at [635, 187] on div "06/08/2025" at bounding box center [666, 175] width 112 height 36
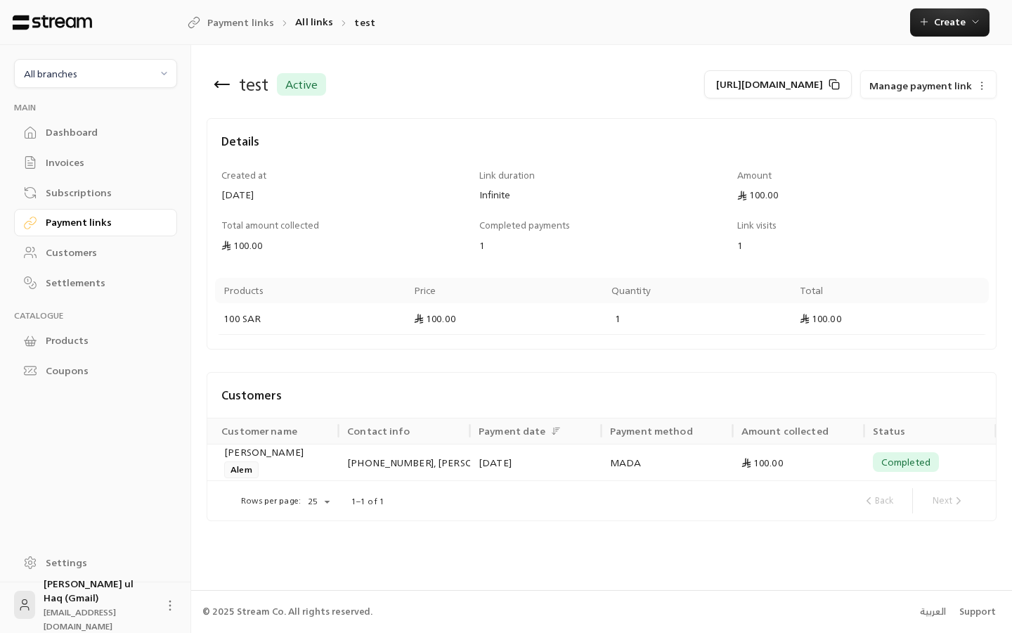
click at [105, 245] on div "Customers" at bounding box center [103, 252] width 114 height 14
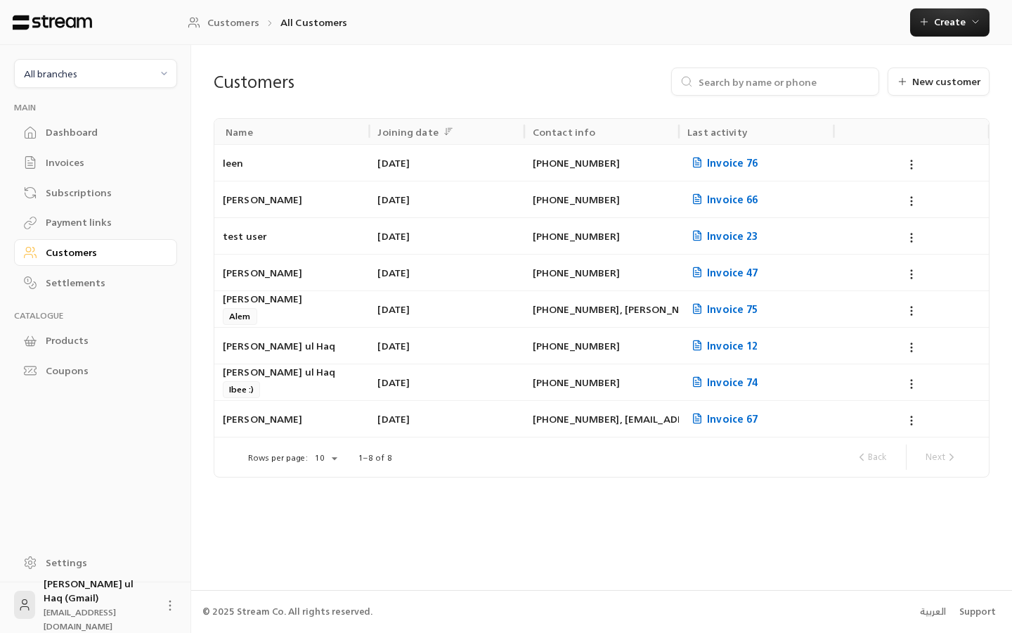
click at [89, 198] on div "Subscriptions" at bounding box center [103, 193] width 114 height 14
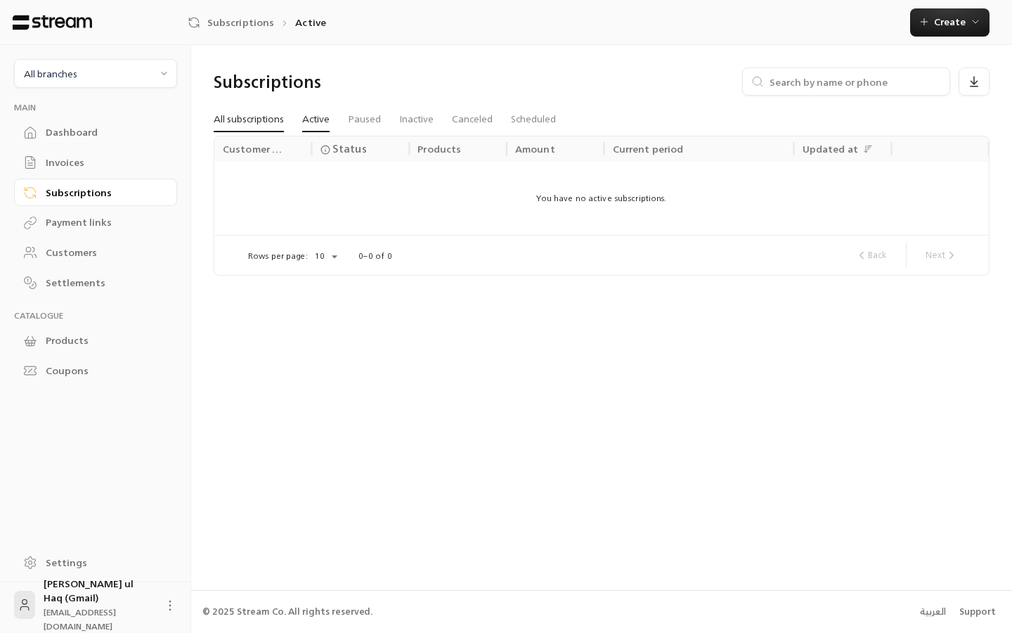
drag, startPoint x: 238, startPoint y: 94, endPoint x: 238, endPoint y: 113, distance: 19.0
click at [238, 95] on div "Subscriptions" at bounding box center [602, 86] width 790 height 39
click at [239, 122] on link "All subscriptions" at bounding box center [249, 119] width 70 height 25
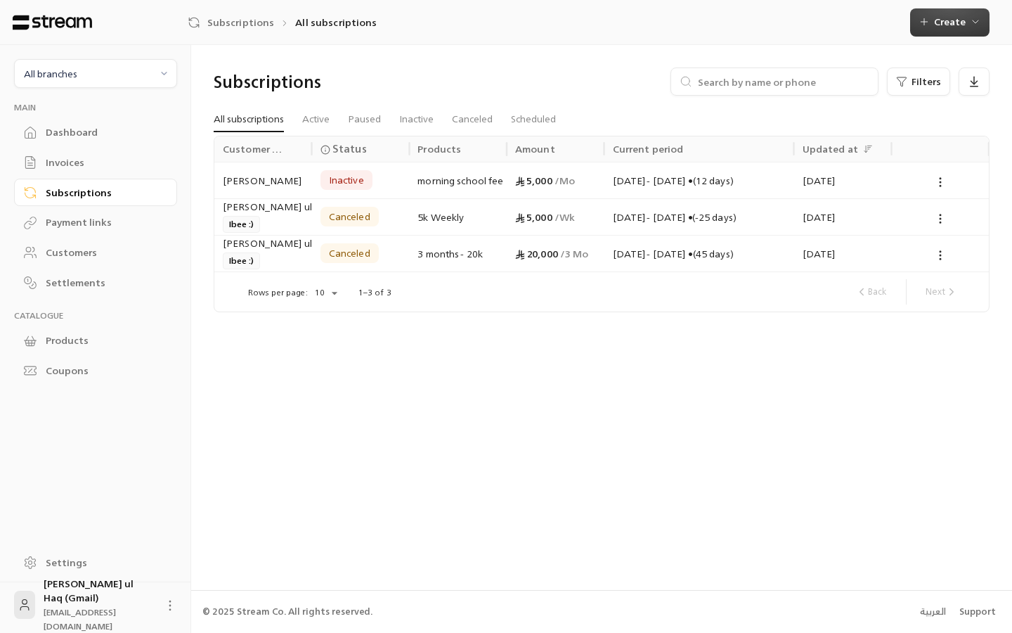
click at [936, 34] on button "Create" at bounding box center [949, 22] width 79 height 28
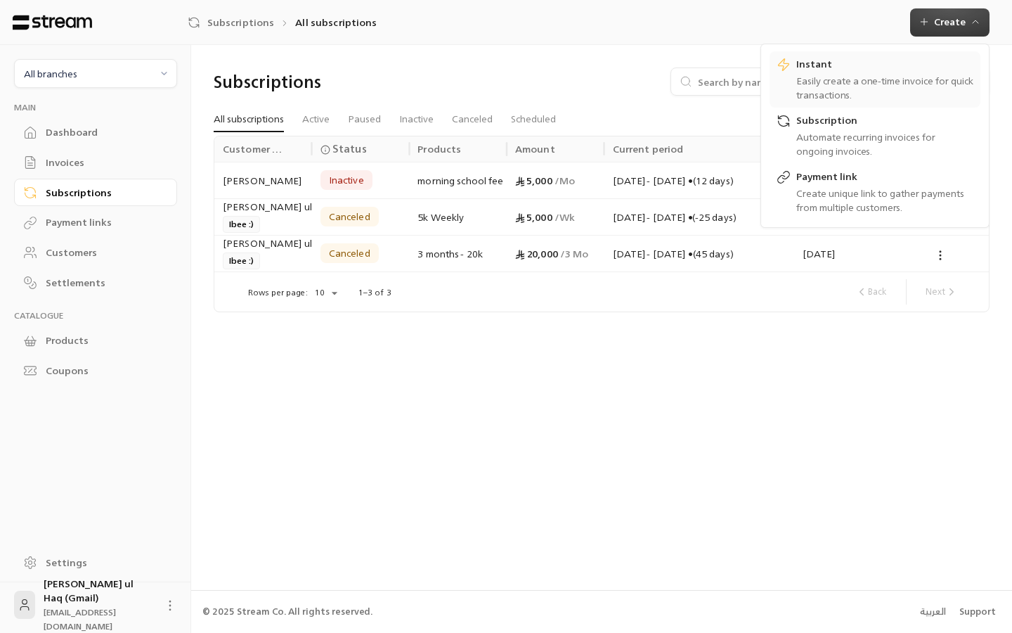
click at [841, 94] on div "Easily create a one-time invoice for quick transactions." at bounding box center [885, 88] width 177 height 28
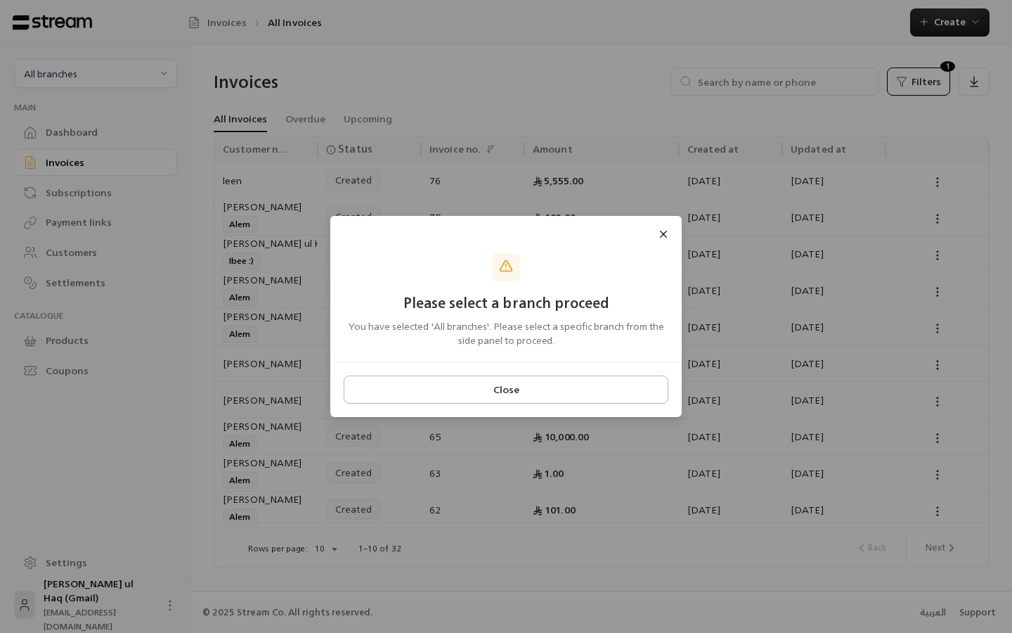
click at [590, 375] on button "Close" at bounding box center [506, 389] width 325 height 28
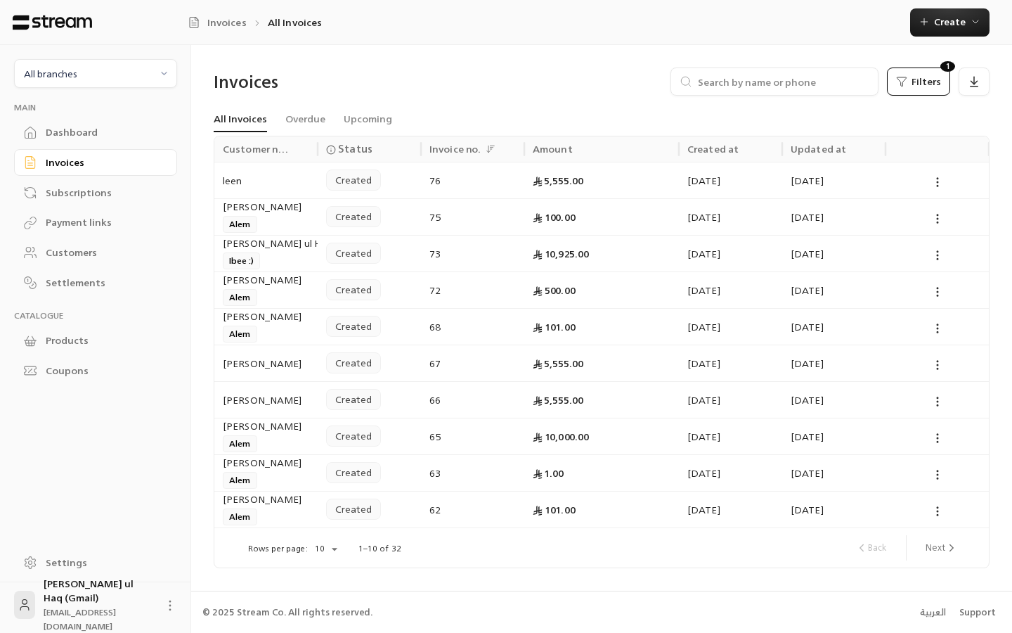
click at [117, 88] on div "All branches" at bounding box center [95, 80] width 163 height 43
click at [117, 80] on span "All branches" at bounding box center [95, 73] width 145 height 16
click at [112, 192] on li "Riyadh Branch" at bounding box center [95, 199] width 145 height 27
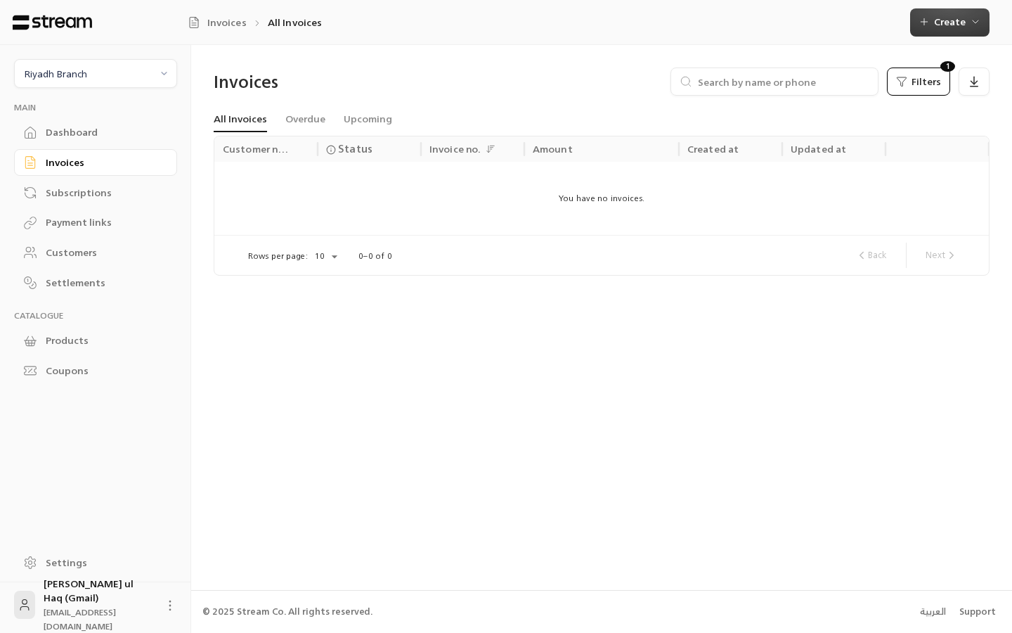
click at [952, 22] on span "Create" at bounding box center [950, 22] width 32 height 18
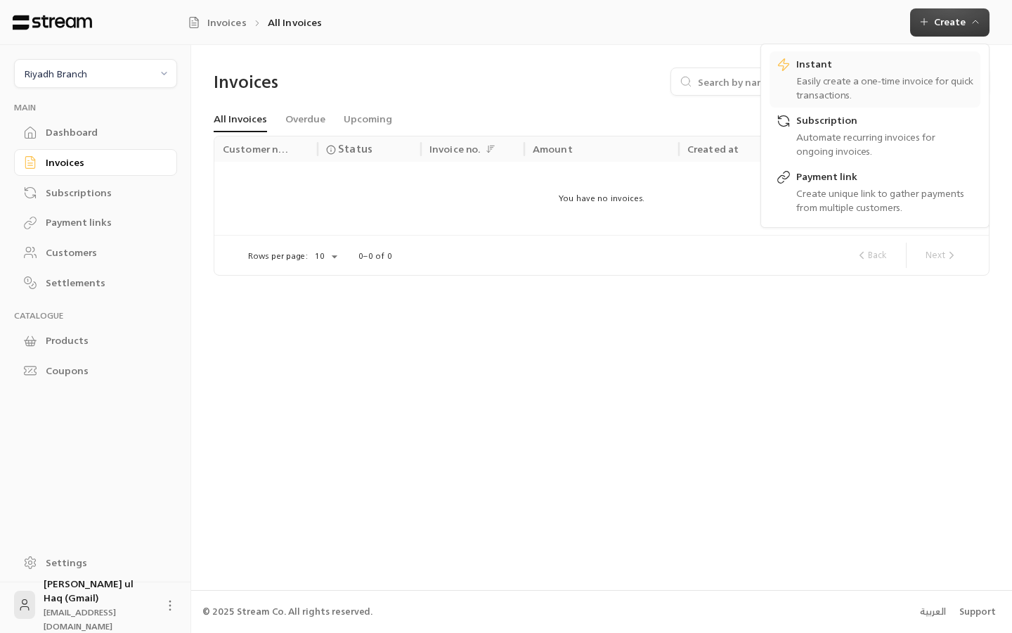
click at [863, 84] on div "Easily create a one-time invoice for quick transactions." at bounding box center [885, 88] width 177 height 28
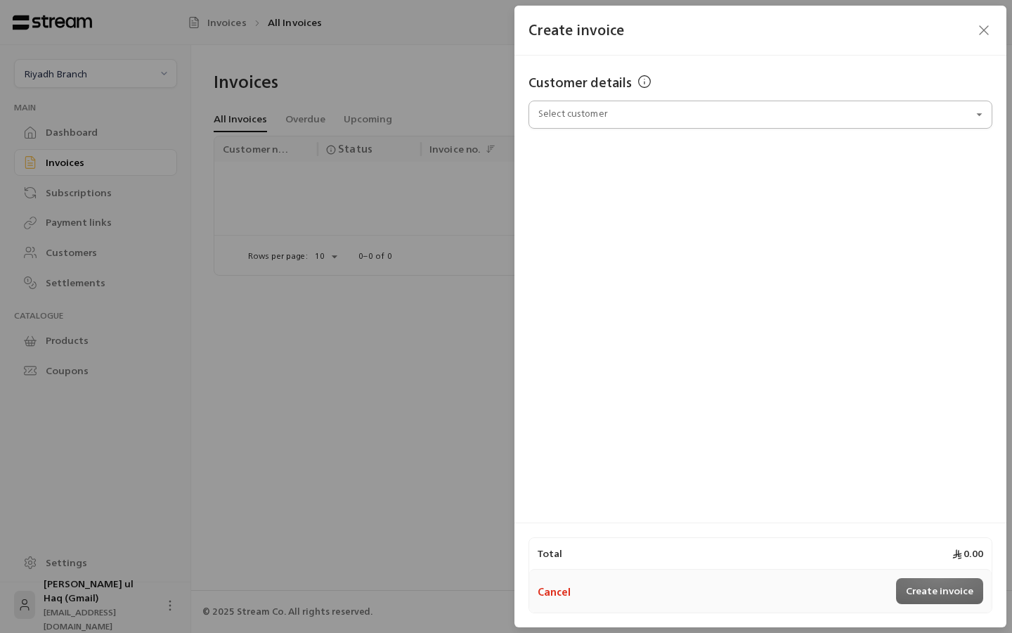
click at [714, 122] on input "Select customer" at bounding box center [761, 115] width 464 height 25
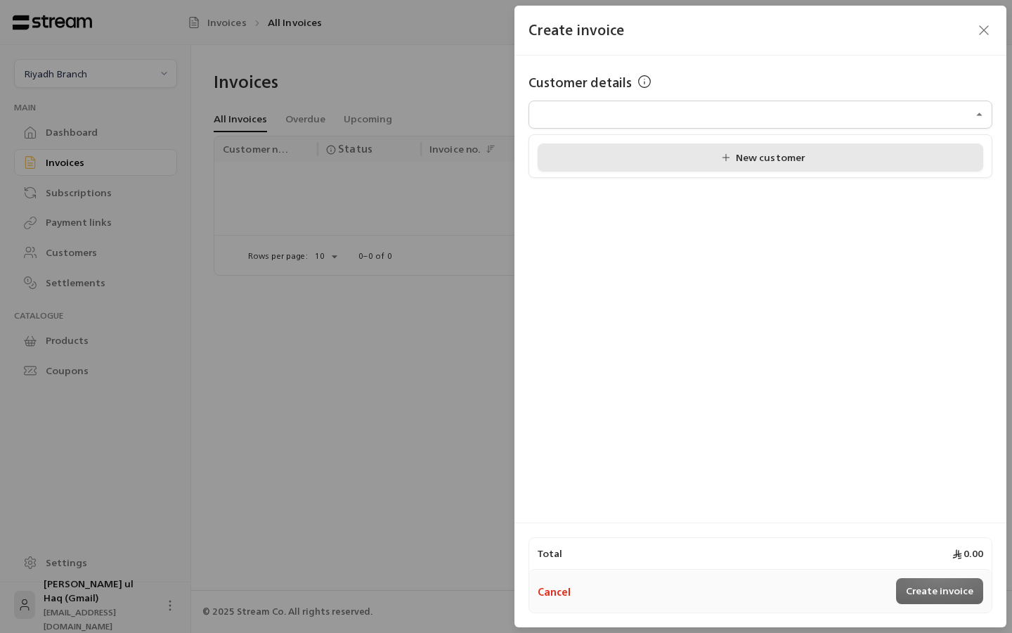
click at [701, 157] on div "New customer" at bounding box center [761, 157] width 430 height 15
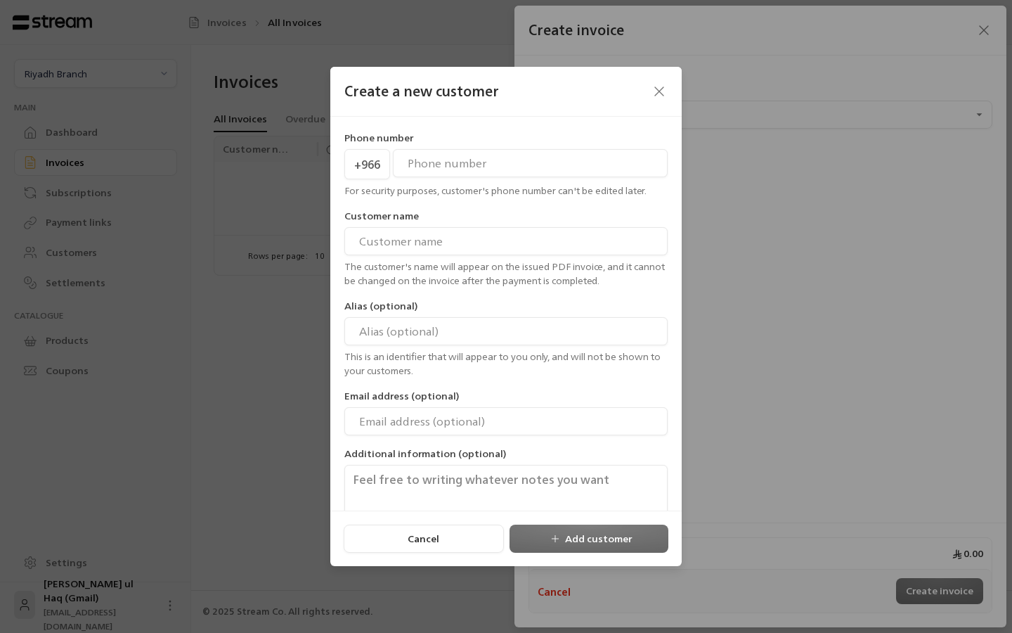
click at [654, 92] on icon "button" at bounding box center [659, 91] width 17 height 17
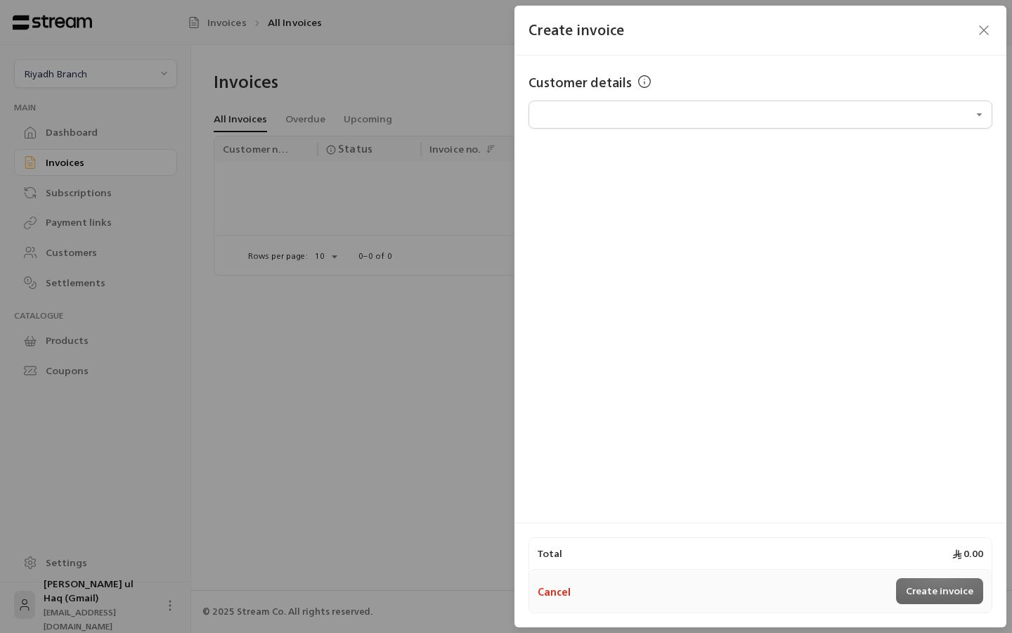
click at [992, 32] on icon "button" at bounding box center [984, 30] width 17 height 17
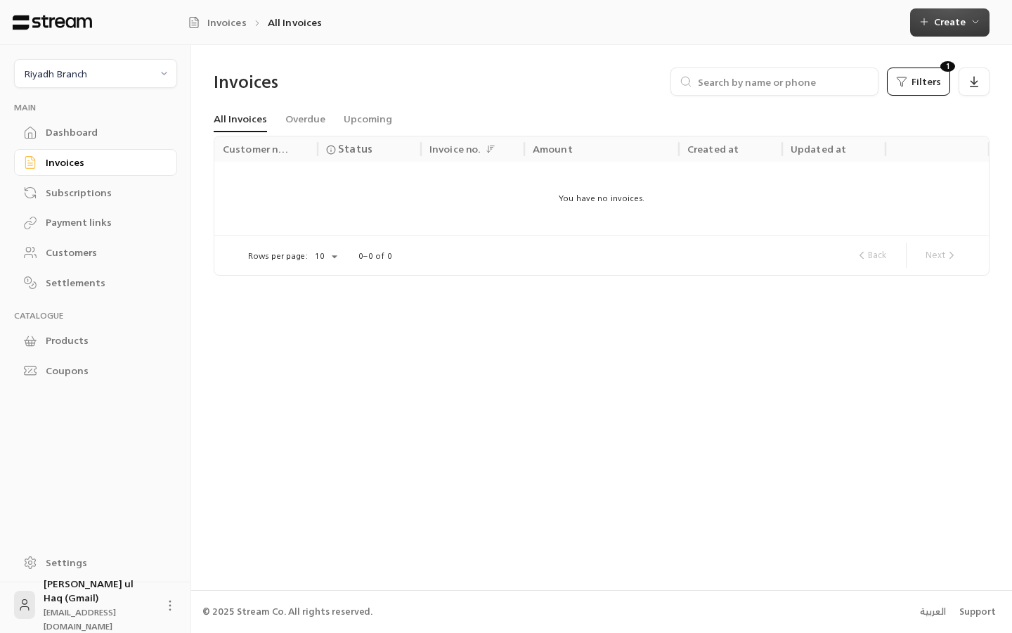
click at [936, 29] on button "Create" at bounding box center [949, 22] width 79 height 28
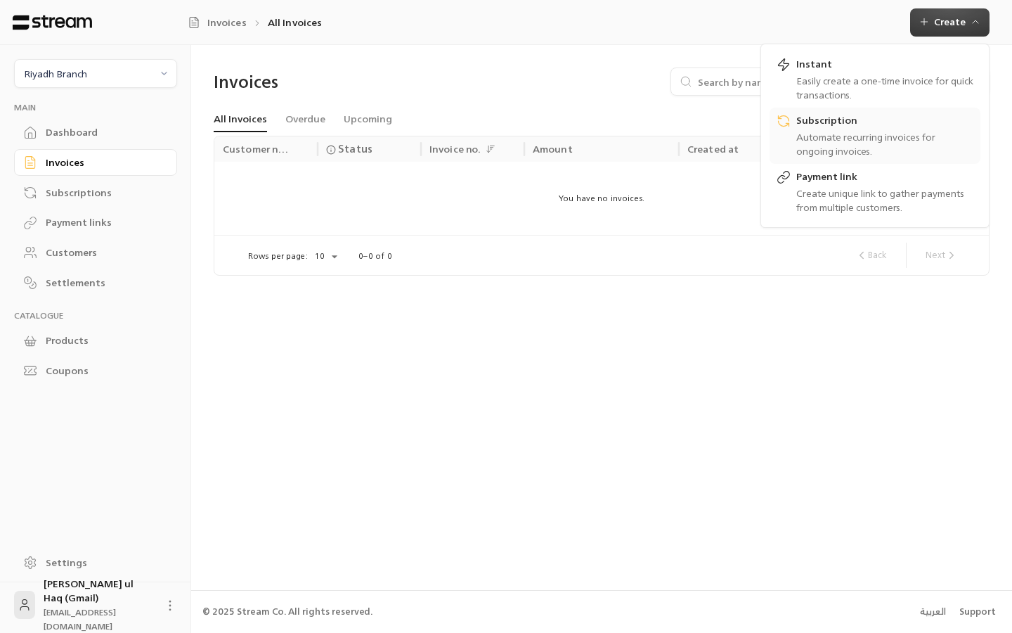
click at [843, 143] on div "Automate recurring invoices for ongoing invoices." at bounding box center [885, 144] width 177 height 28
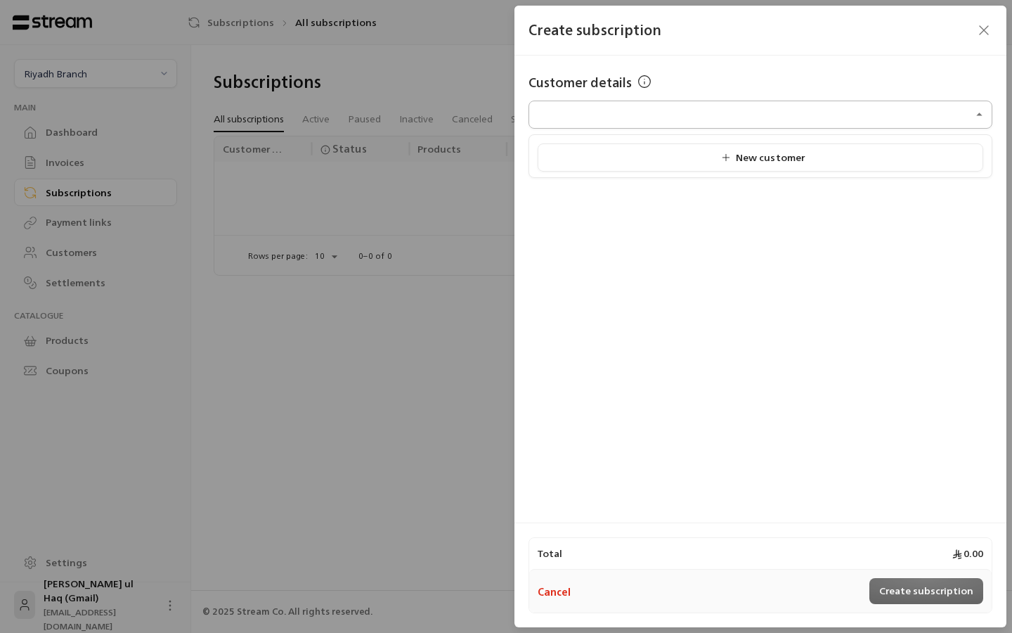
click at [804, 116] on input "Select customer" at bounding box center [761, 115] width 464 height 25
click at [985, 32] on icon "button" at bounding box center [984, 30] width 17 height 17
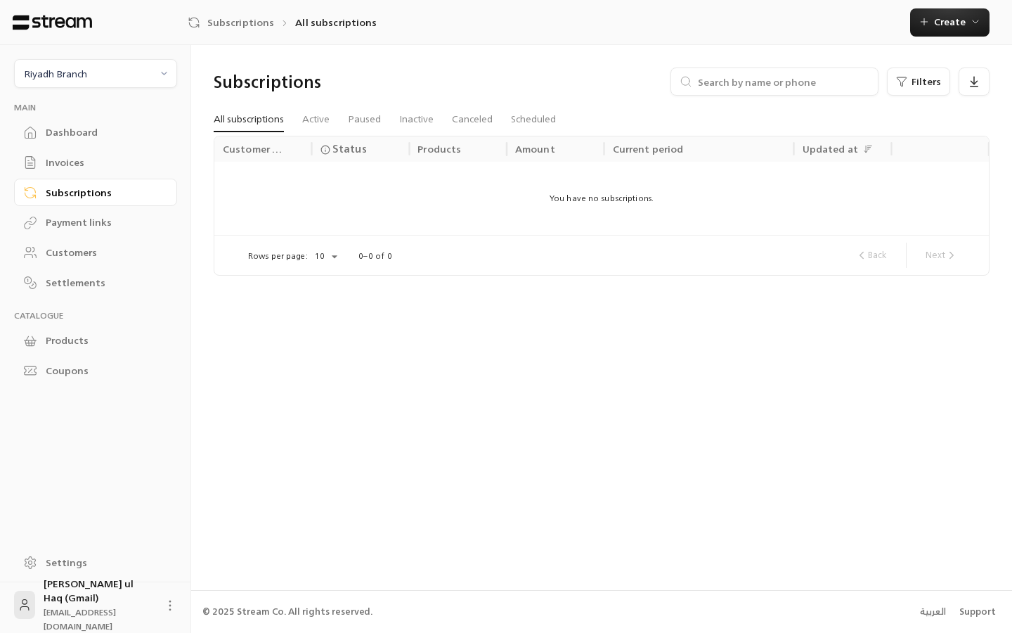
click at [98, 127] on div "Dashboard" at bounding box center [103, 132] width 114 height 14
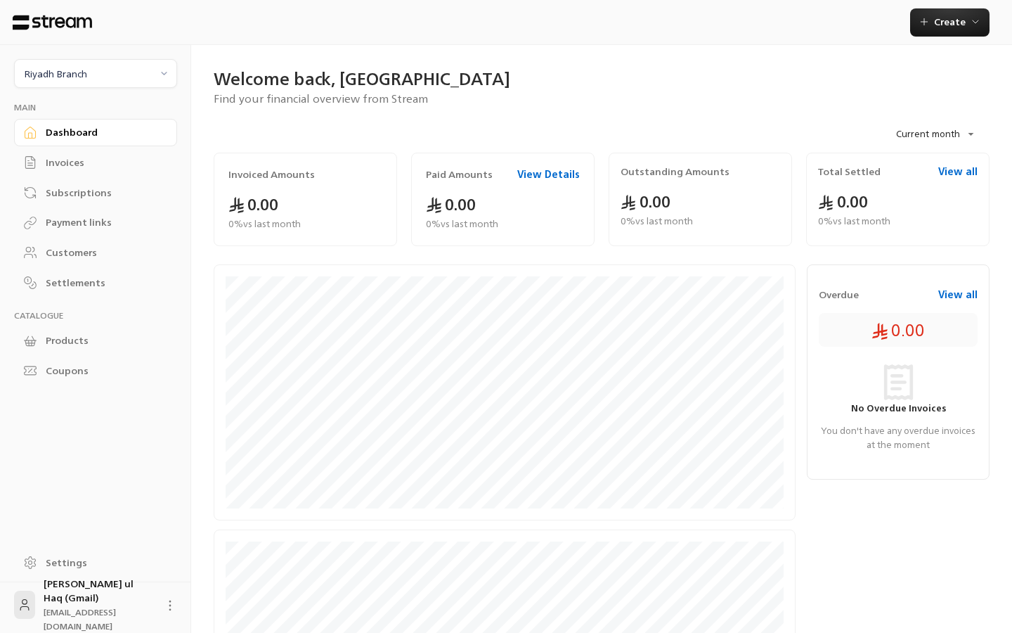
click at [55, 579] on div "Settings" at bounding box center [95, 564] width 191 height 36
click at [58, 568] on div "Settings" at bounding box center [103, 562] width 114 height 14
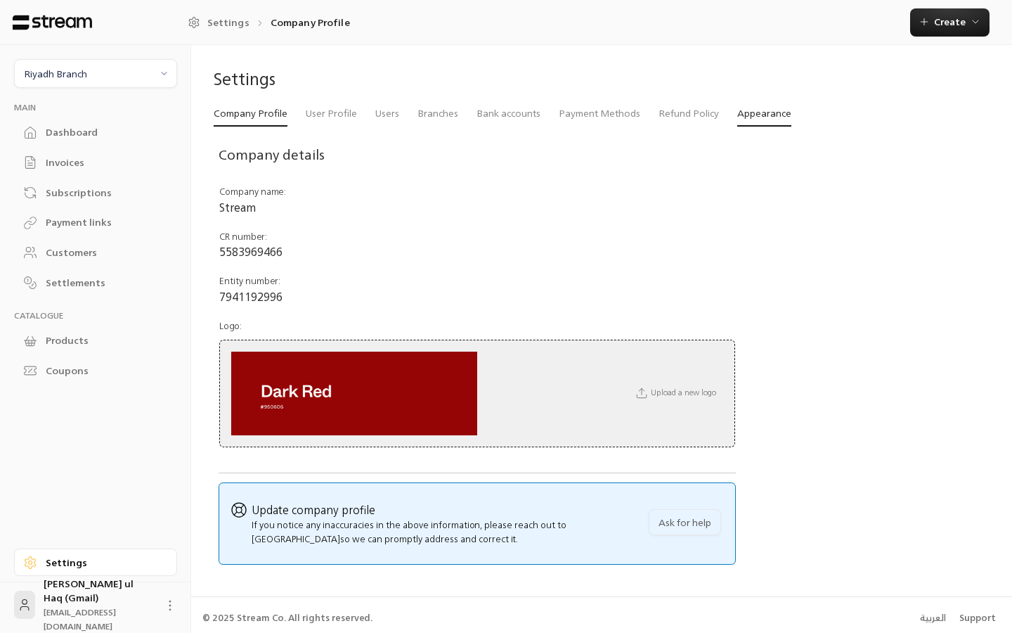
click at [744, 107] on link "Appearance" at bounding box center [764, 113] width 54 height 25
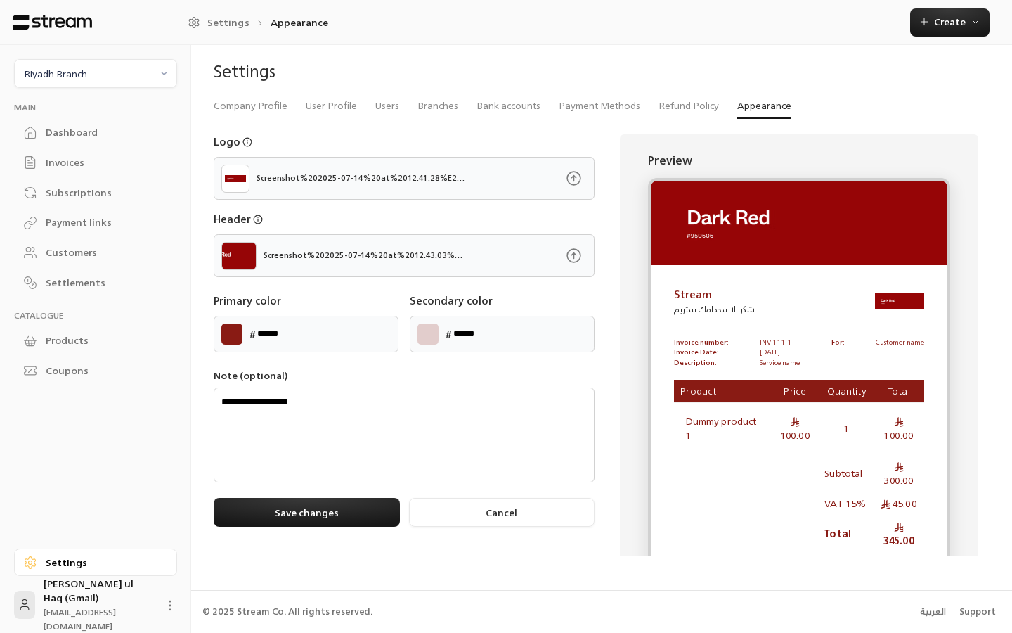
scroll to position [7, 0]
click at [83, 593] on div "Ibtisam ul Haq (Gmail) iibtisam@gmail.com" at bounding box center [99, 604] width 111 height 56
click at [167, 603] on icon at bounding box center [170, 605] width 14 height 14
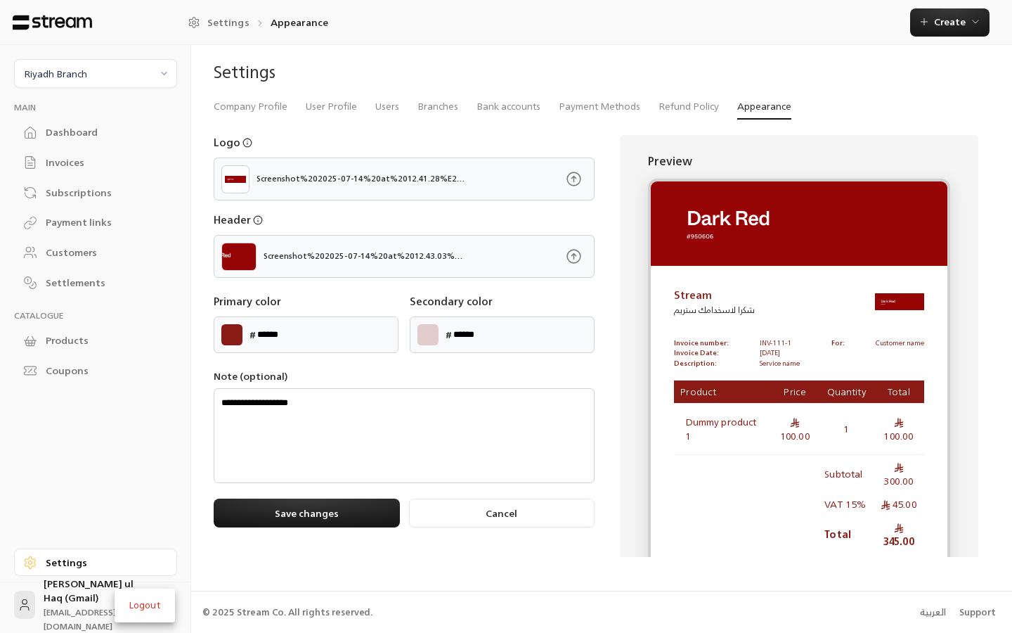
click at [148, 604] on li "Logout" at bounding box center [144, 605] width 53 height 22
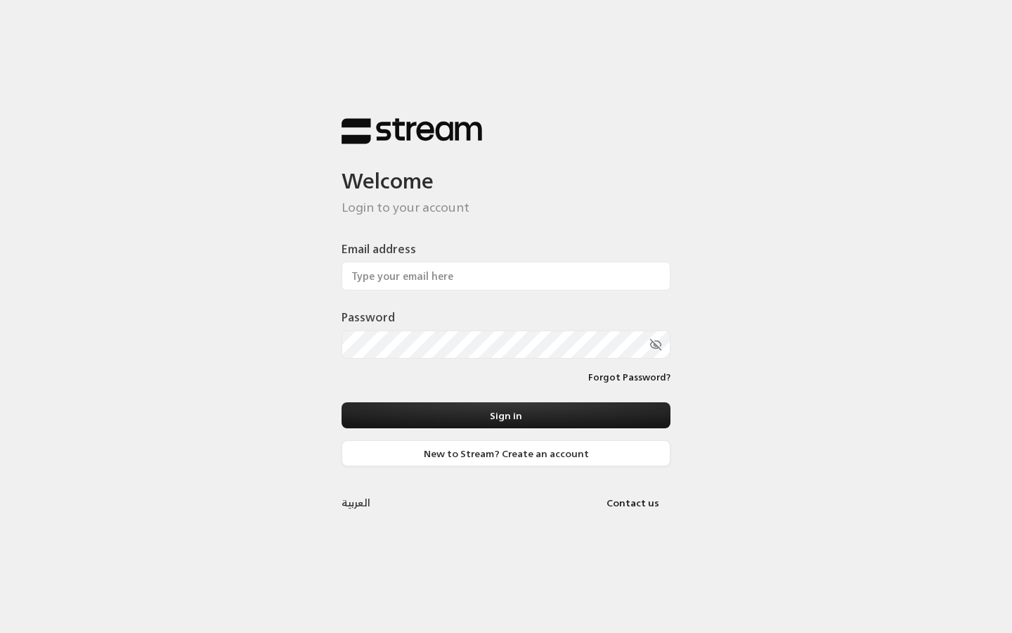
click at [439, 198] on div "Welcome Login to your account" at bounding box center [506, 180] width 329 height 70
click at [390, 288] on input "Email address" at bounding box center [506, 276] width 329 height 29
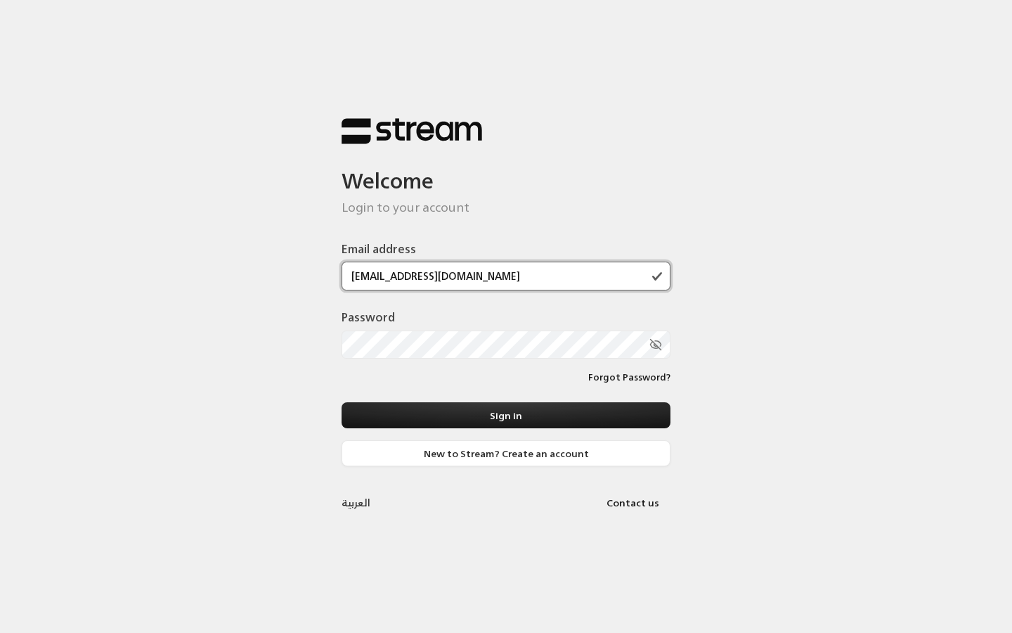
type input "[EMAIL_ADDRESS][DOMAIN_NAME]"
click at [506, 415] on button "Sign in" at bounding box center [506, 415] width 329 height 26
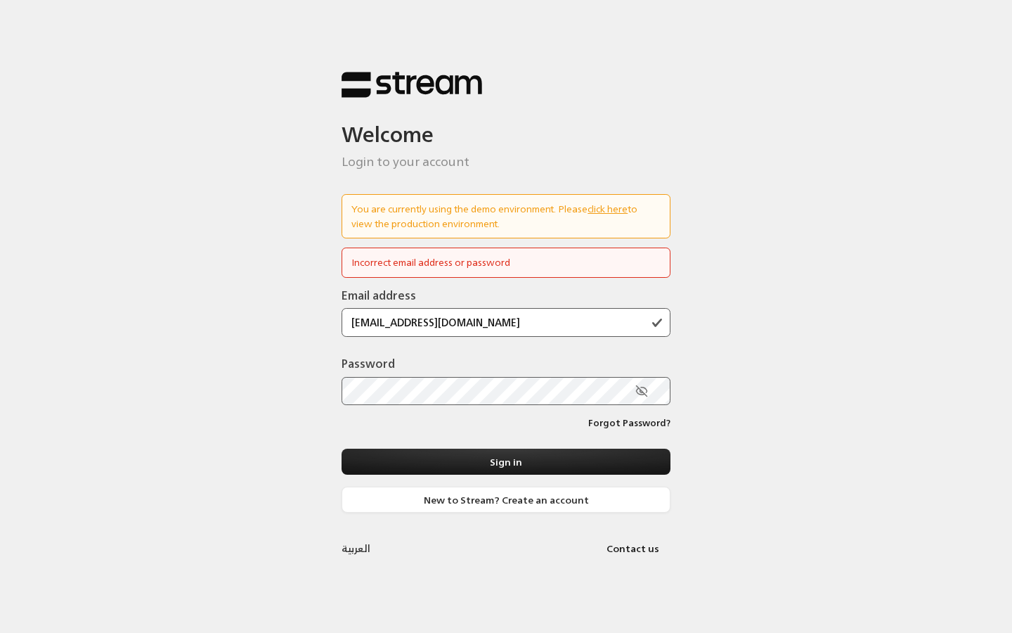
click at [640, 389] on icon "toggle password visibility" at bounding box center [641, 390] width 11 height 11
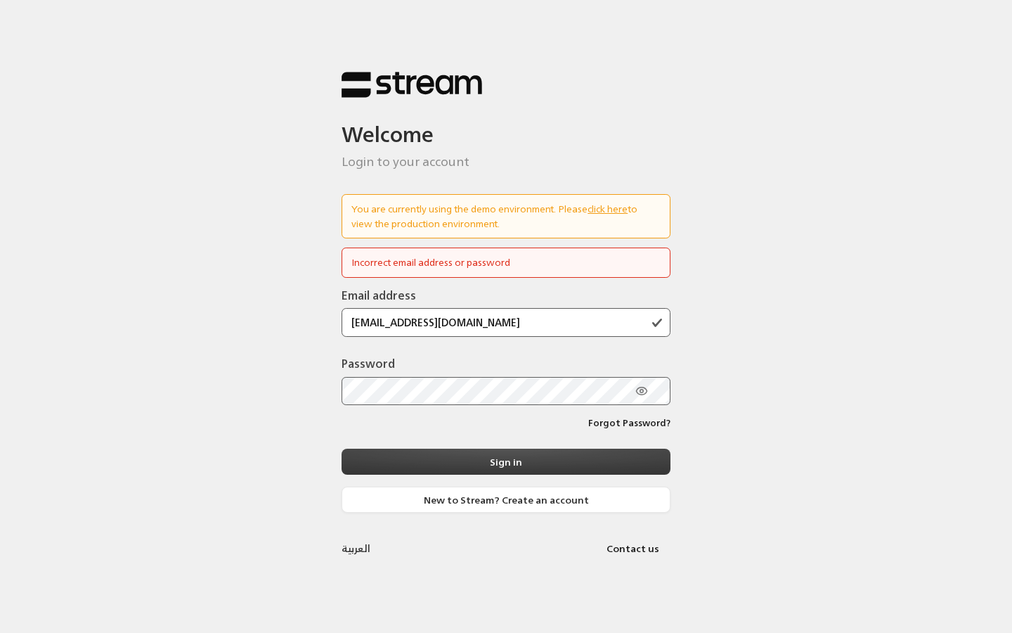
click at [472, 450] on button "Sign in" at bounding box center [506, 462] width 329 height 26
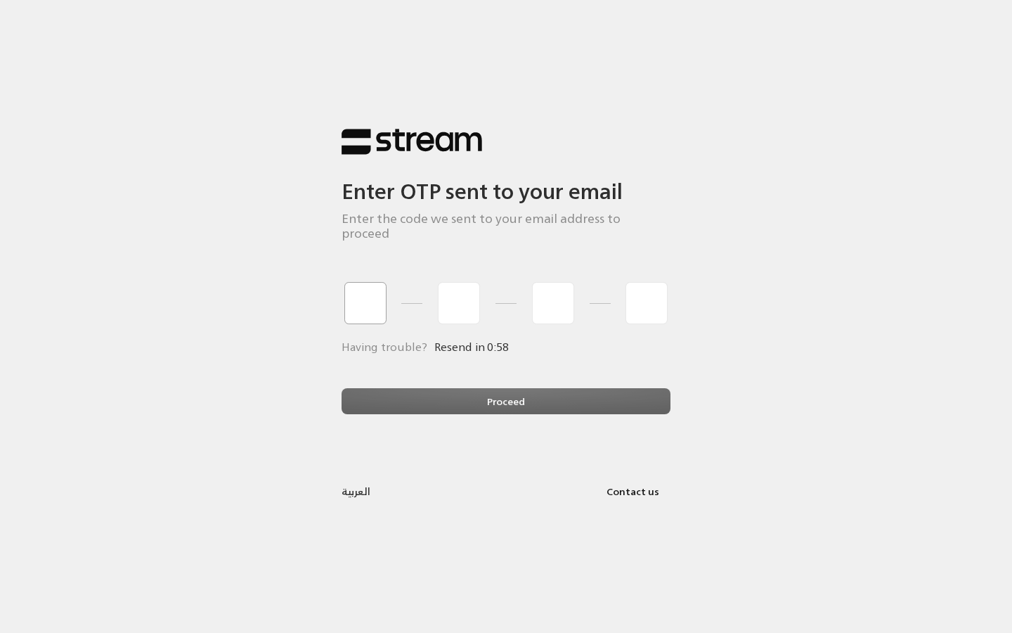
type input "1"
type input "2"
type input "3"
type input "4"
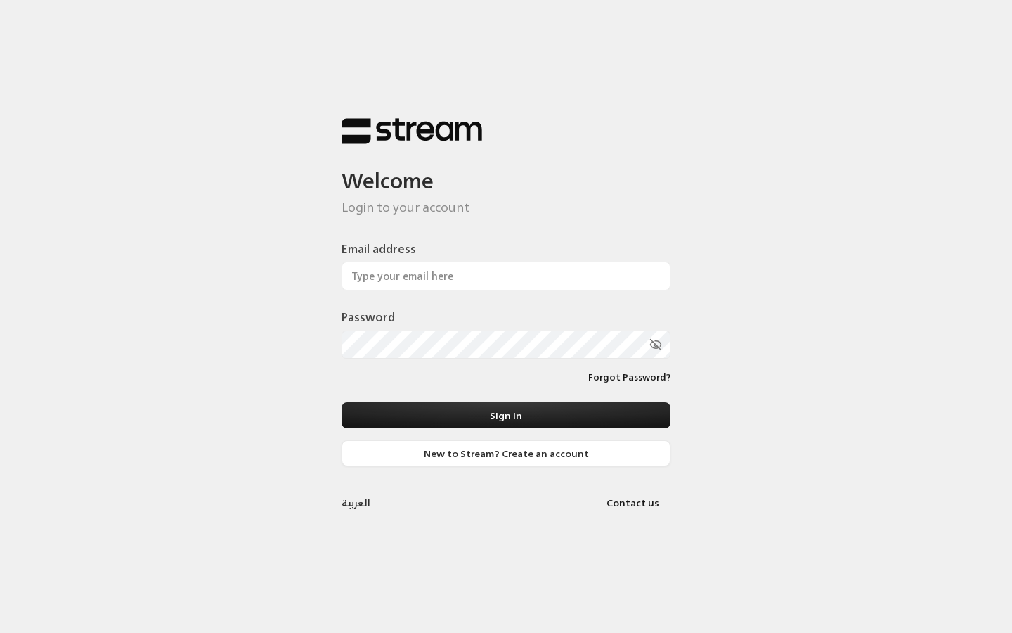
click at [288, 215] on div "Welcome Login to your account Email address Password Forgot Password? Sign in N…" at bounding box center [506, 316] width 1012 height 633
click at [388, 269] on input "Email address" at bounding box center [506, 276] width 329 height 29
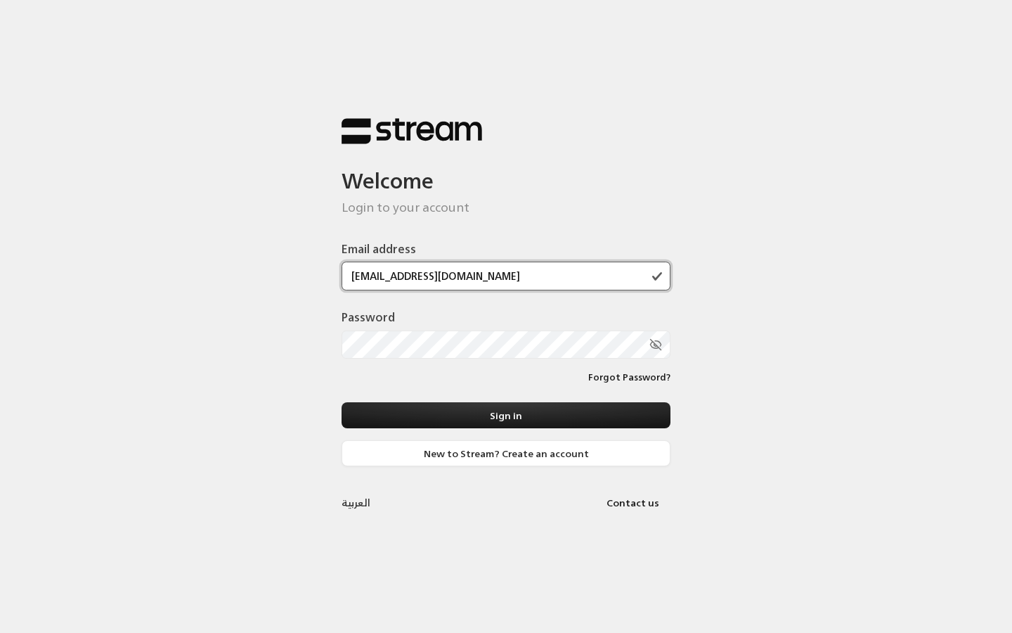
type input "[EMAIL_ADDRESS][DOMAIN_NAME]"
click at [506, 415] on button "Sign in" at bounding box center [506, 415] width 329 height 26
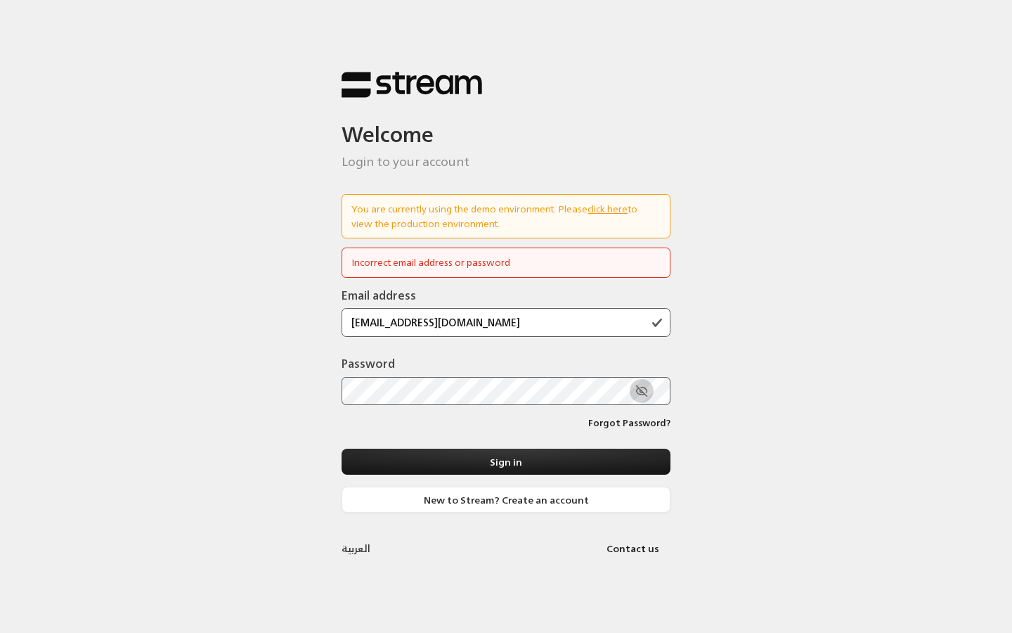
click at [643, 394] on icon "toggle password visibility" at bounding box center [640, 391] width 8 height 6
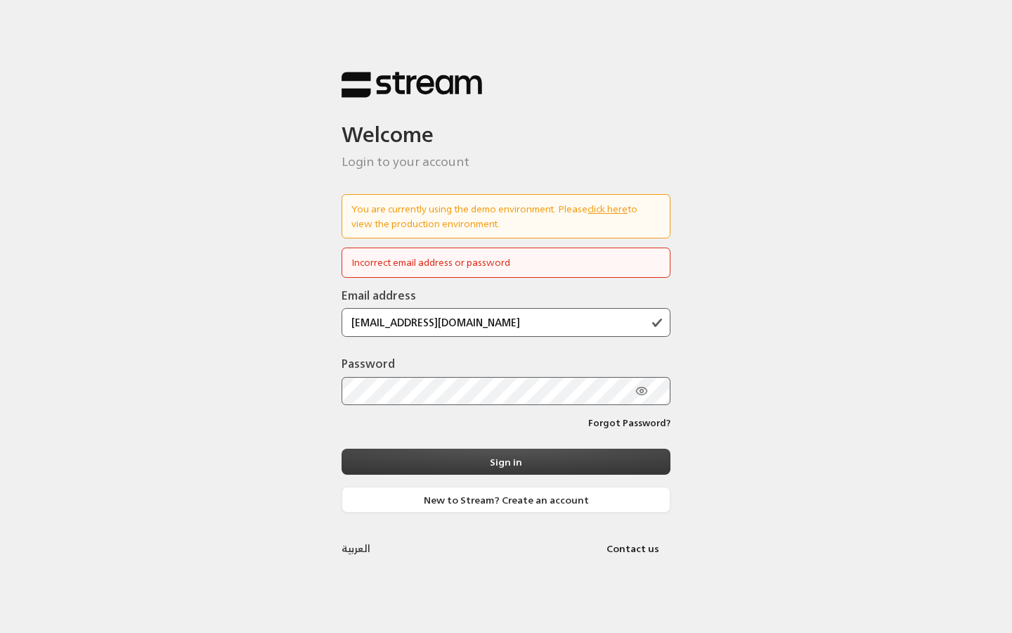
click at [454, 463] on button "Sign in" at bounding box center [506, 462] width 329 height 26
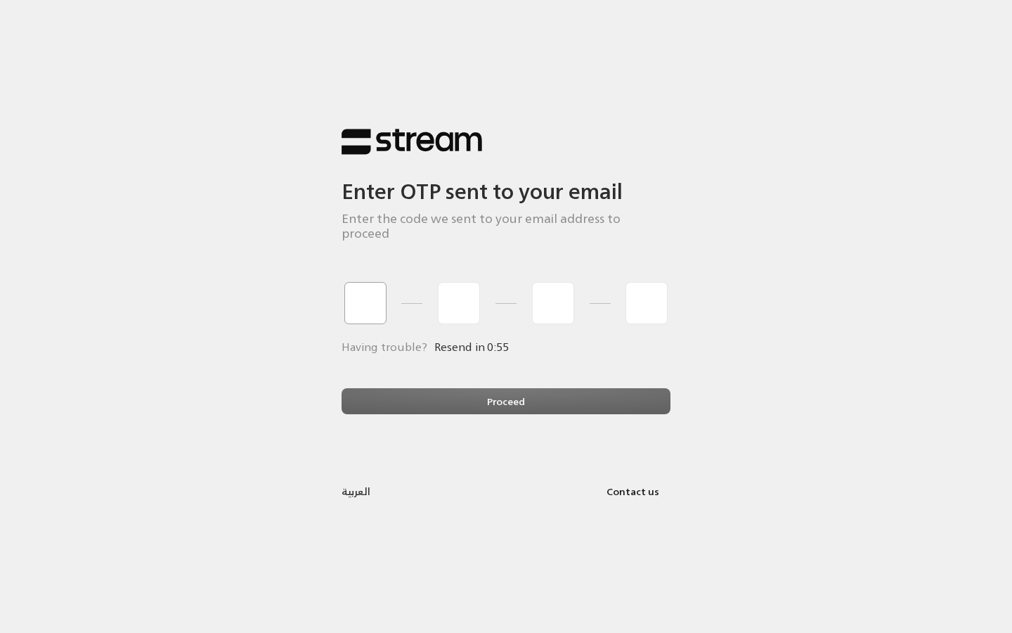
type input "1"
type input "2"
type input "3"
type input "4"
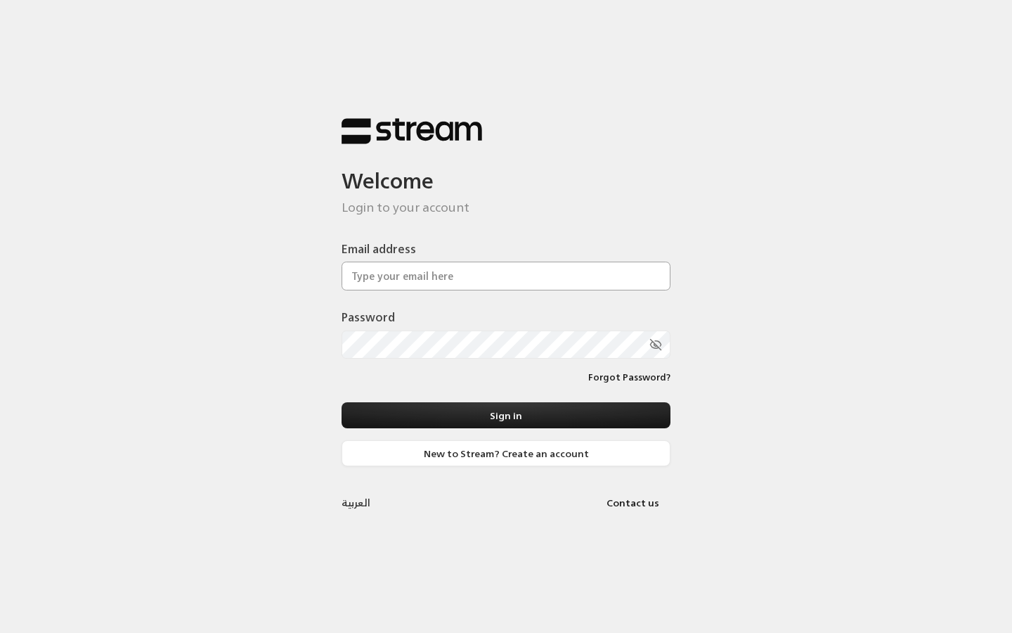
click at [391, 283] on input "Email address" at bounding box center [506, 276] width 329 height 29
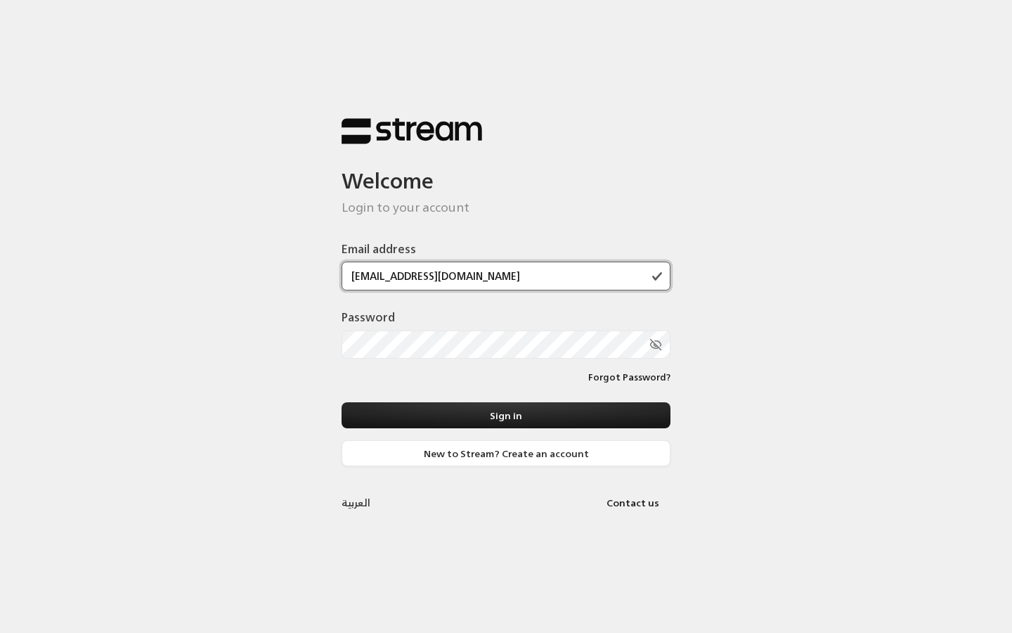
click at [408, 277] on input "leen@stream.sa" at bounding box center [506, 276] width 329 height 29
type input "[EMAIL_ADDRESS][DOMAIN_NAME]"
click at [136, 245] on div "Welcome Login to your account Email address leen@streampay.sa Password Forgot P…" at bounding box center [506, 316] width 1012 height 633
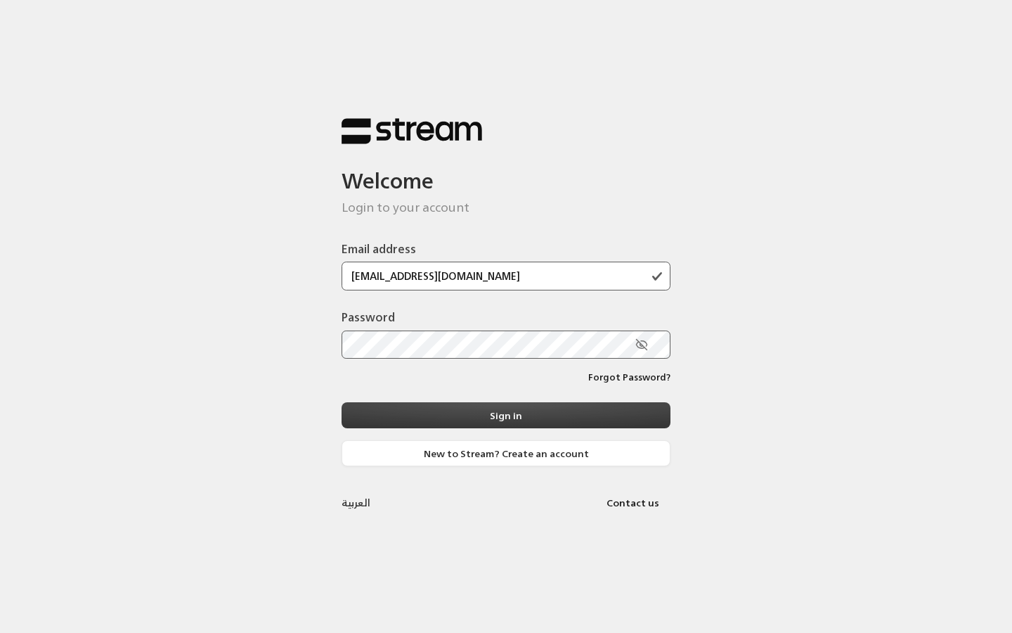
click at [490, 411] on button "Sign in" at bounding box center [506, 415] width 329 height 26
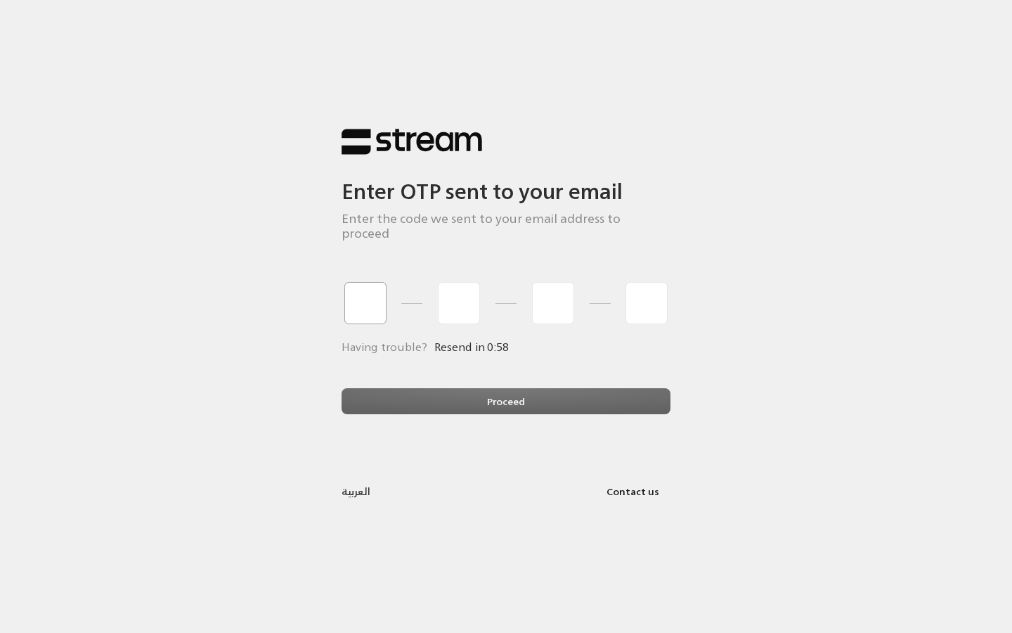
type input "1"
type input "2"
type input "3"
type input "4"
click at [482, 399] on div "Proceed" at bounding box center [506, 407] width 329 height 38
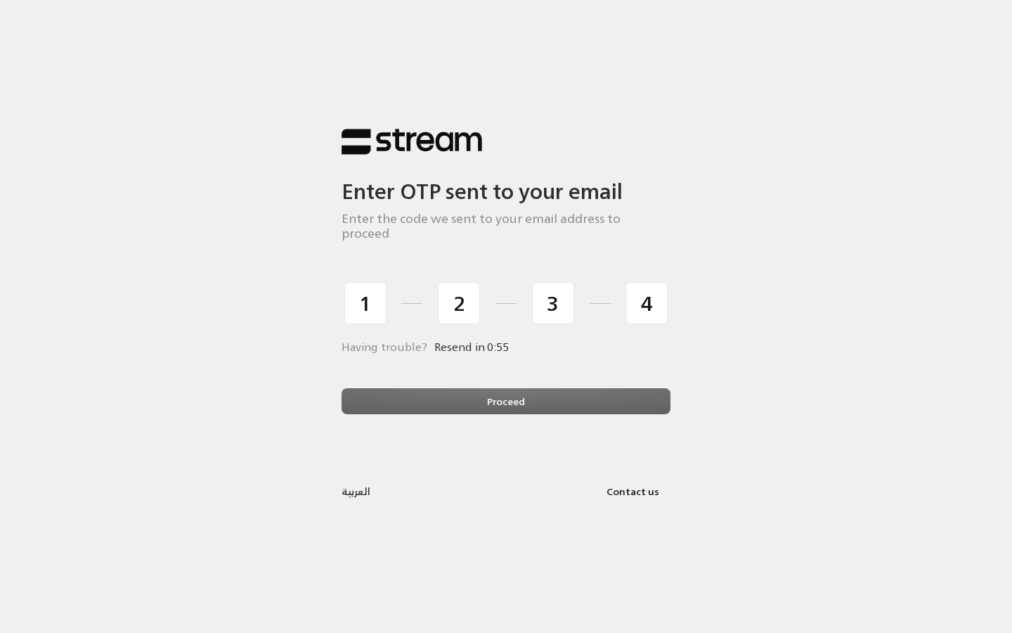
click at [498, 393] on div "Proceed" at bounding box center [506, 407] width 329 height 38
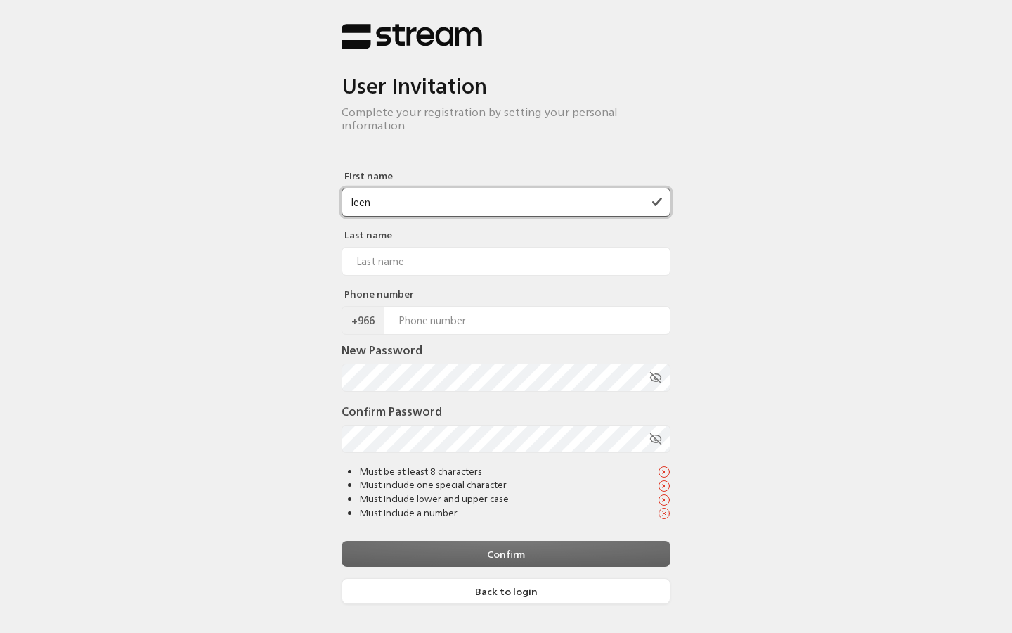
type input "leen"
type input "alhalafi"
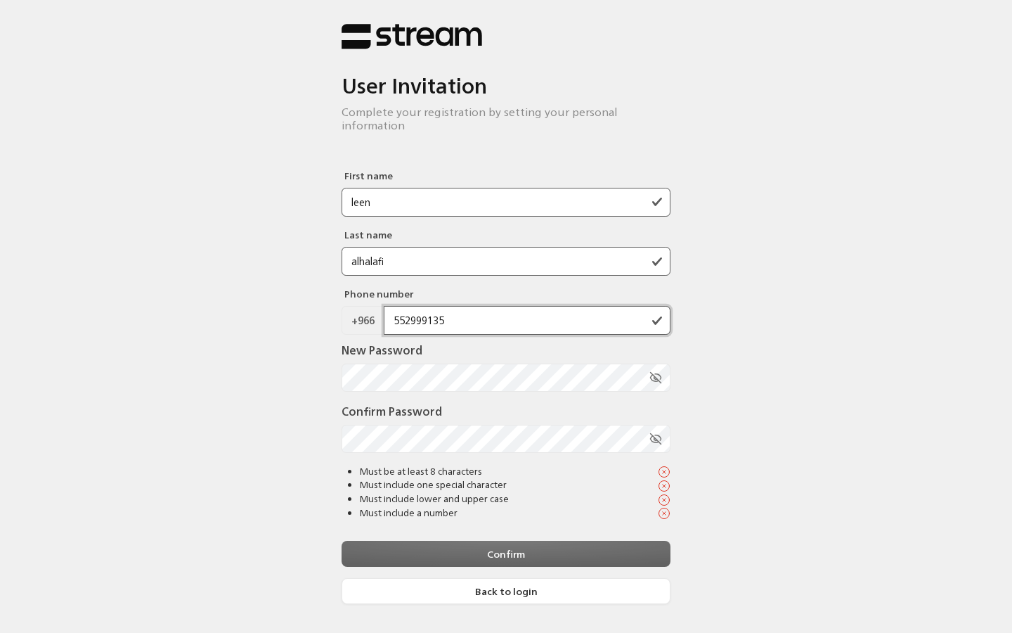
type input "552999135"
click at [456, 541] on div "Confirm" at bounding box center [506, 554] width 329 height 26
click at [647, 432] on icon "toggle password visibility" at bounding box center [642, 438] width 13 height 13
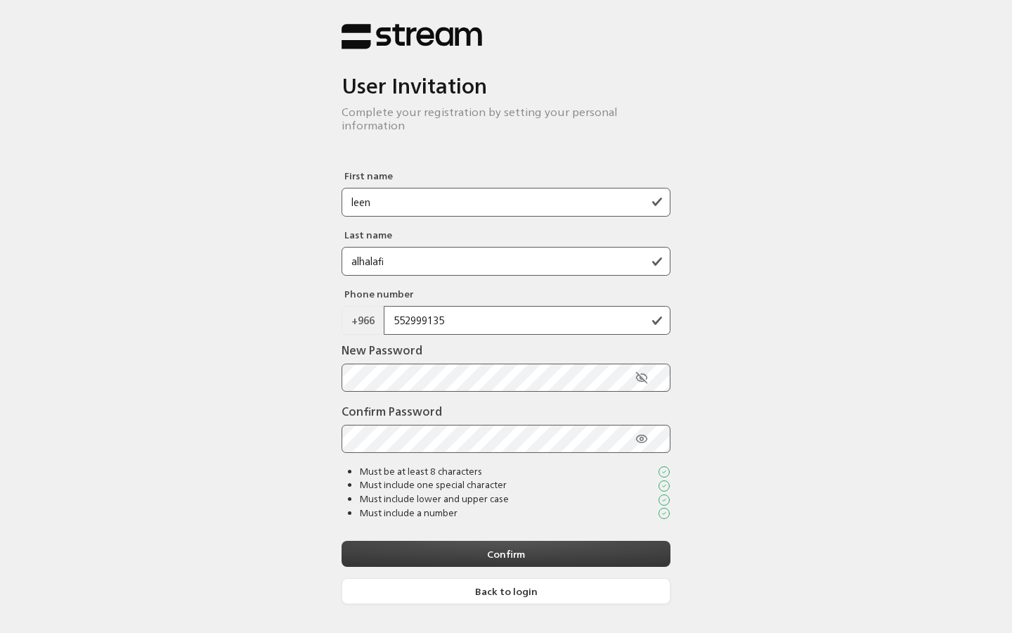
click at [461, 547] on button "Confirm" at bounding box center [506, 554] width 329 height 26
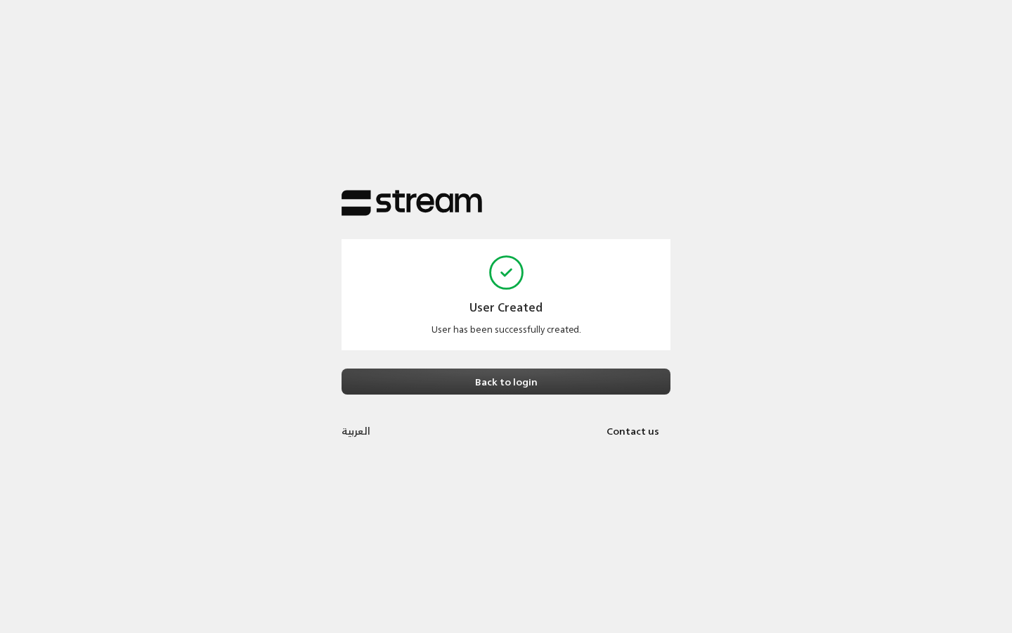
click at [498, 370] on button "Back to login" at bounding box center [506, 381] width 329 height 26
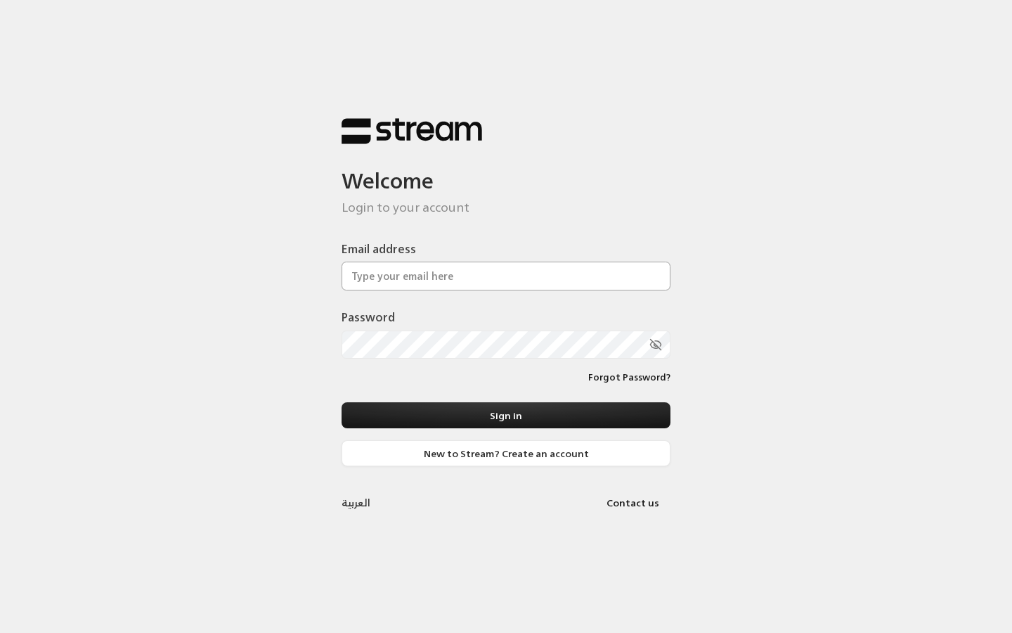
type input "552999135"
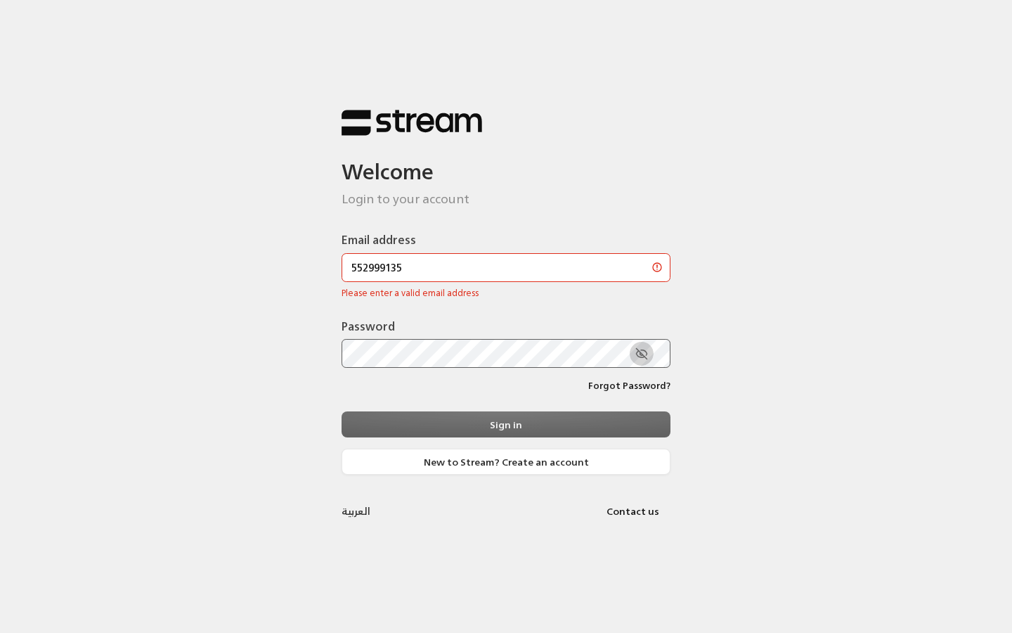
click at [630, 356] on button "toggle password visibility" at bounding box center [642, 354] width 24 height 24
drag, startPoint x: 431, startPoint y: 264, endPoint x: 297, endPoint y: 264, distance: 134.3
click at [297, 265] on div "Welcome Login to your account Email address 552999135 Please enter a valid emai…" at bounding box center [506, 316] width 1012 height 633
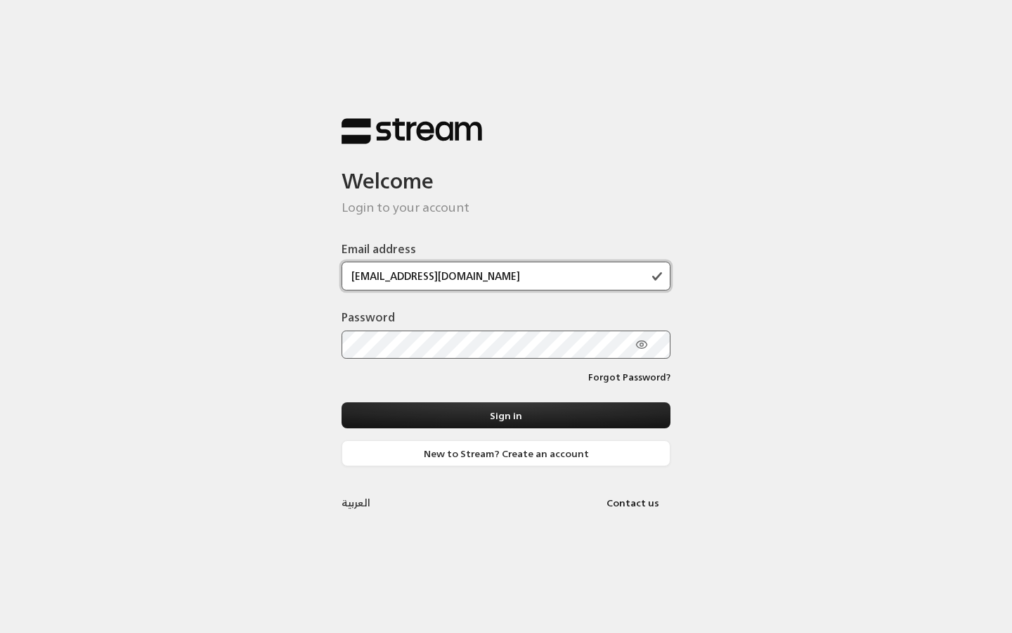
type input "[EMAIL_ADDRESS][DOMAIN_NAME]"
click at [506, 415] on button "Sign in" at bounding box center [506, 415] width 329 height 26
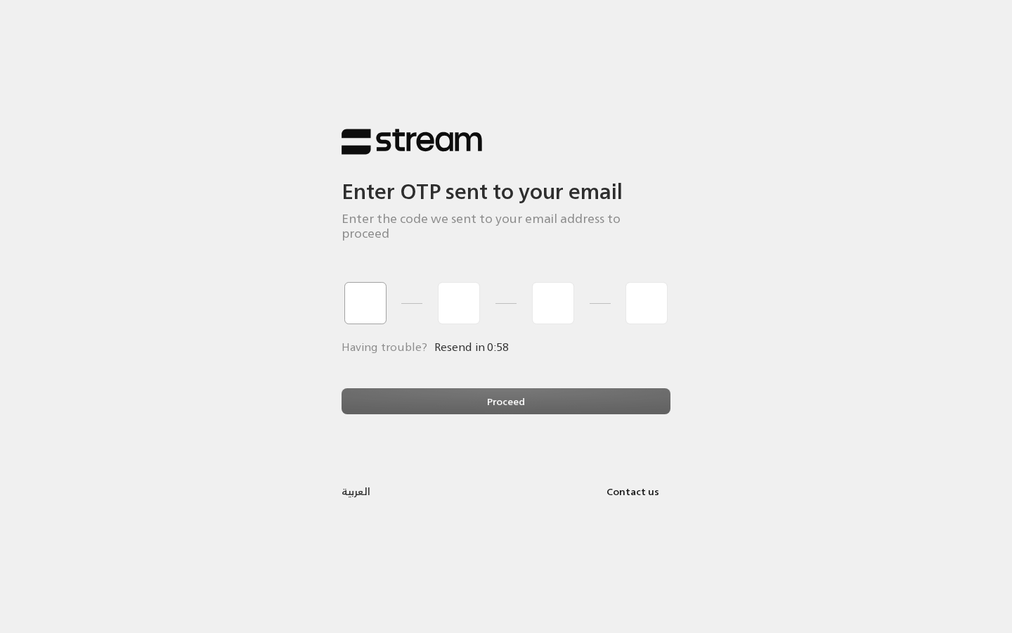
type input "1"
type input "2"
type input "3"
type input "4"
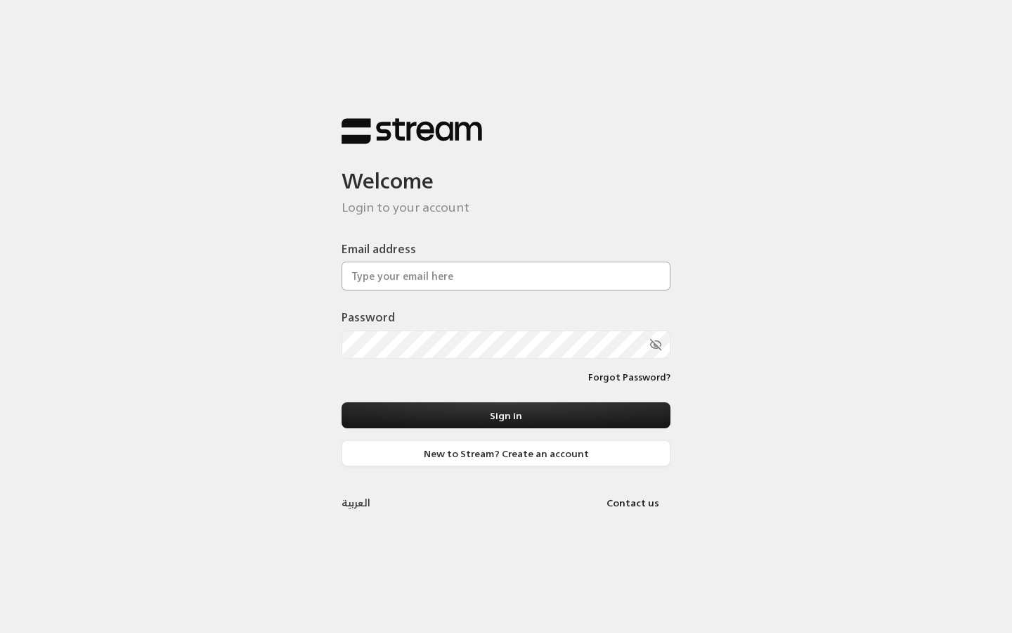
click at [372, 274] on input "Email address" at bounding box center [506, 276] width 329 height 29
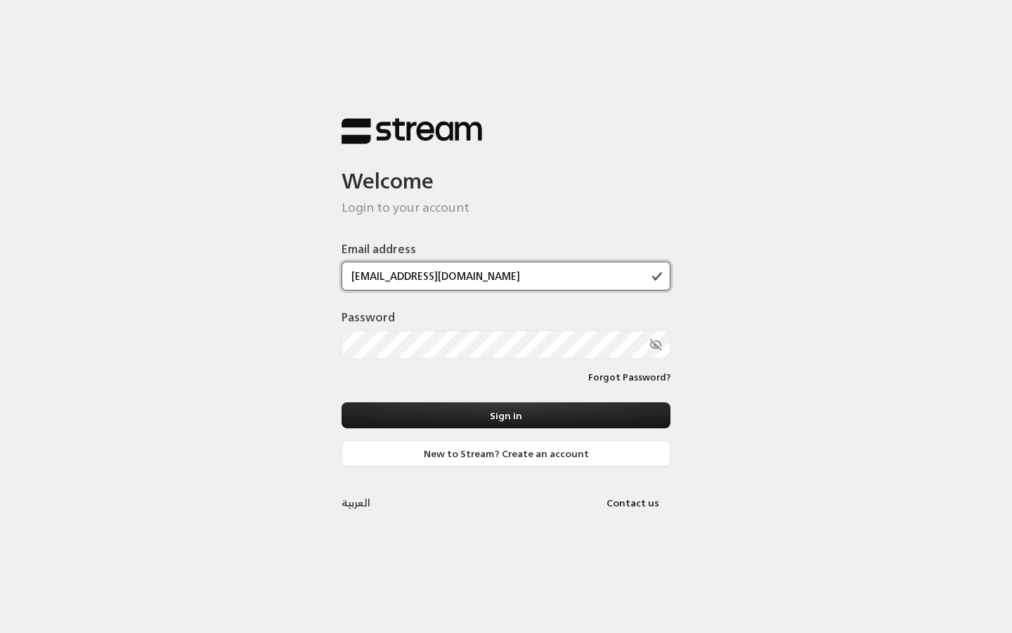
type input "[EMAIL_ADDRESS][DOMAIN_NAME]"
click at [380, 361] on div "Password" at bounding box center [506, 339] width 329 height 61
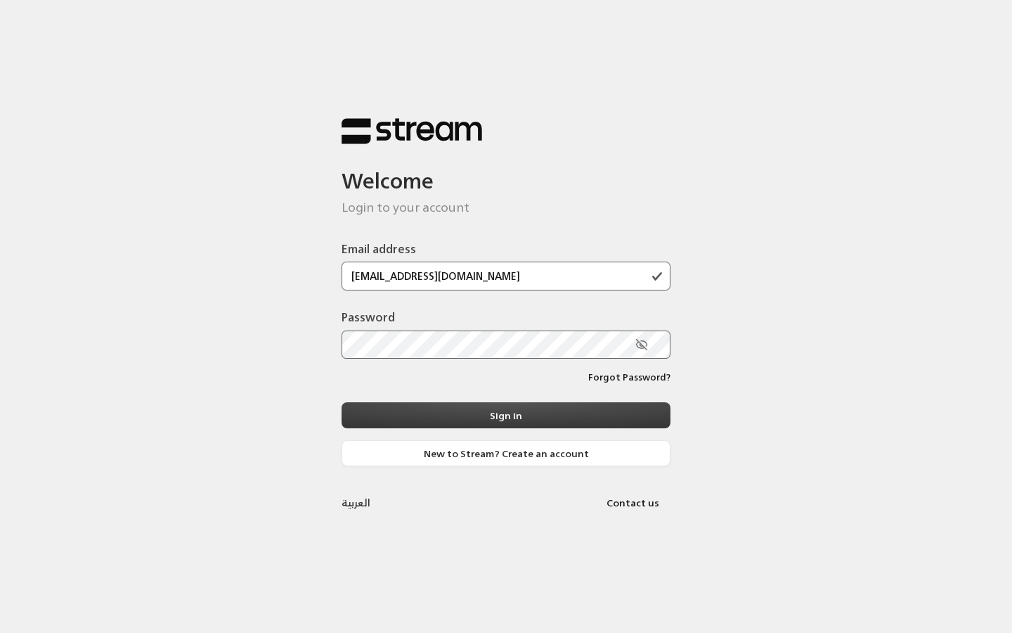
click at [456, 425] on button "Sign in" at bounding box center [506, 415] width 329 height 26
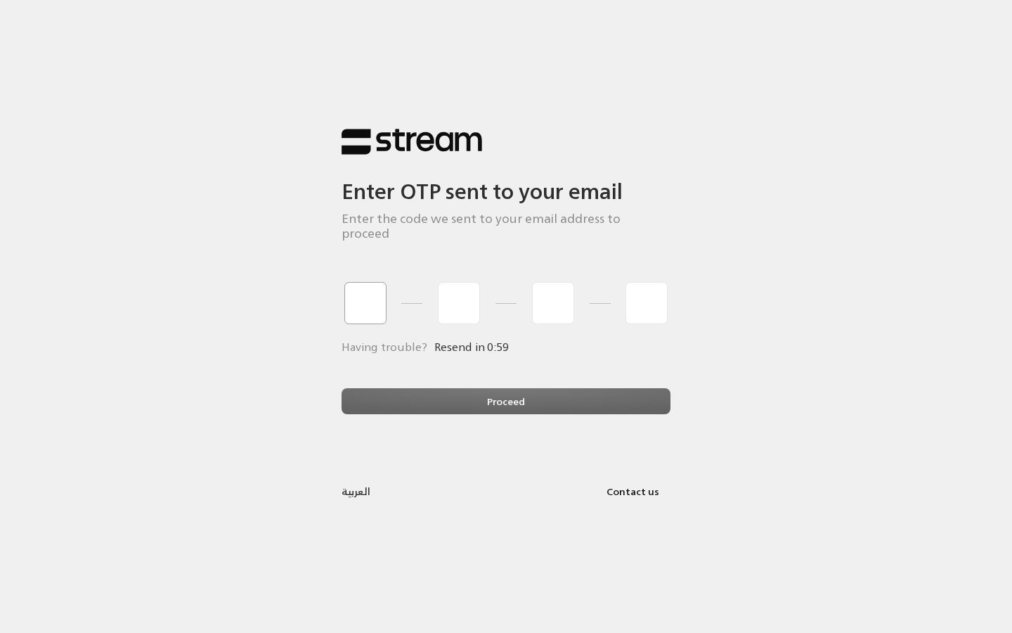
click at [375, 295] on input "tel" at bounding box center [365, 303] width 42 height 42
type input "1"
type input "2"
type input "3"
type input "4"
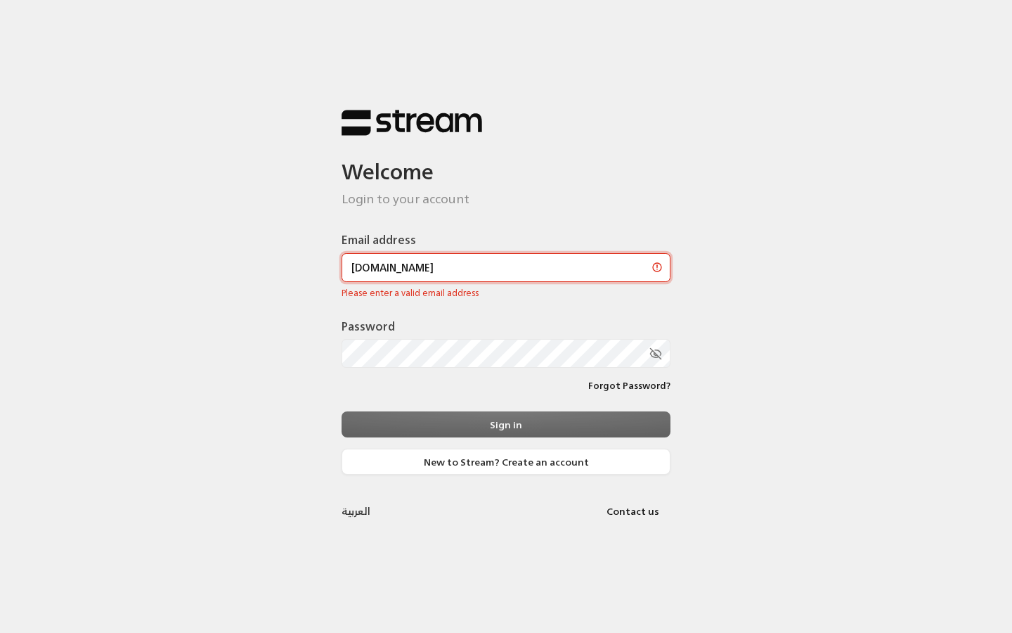
click at [382, 267] on input "[DOMAIN_NAME]" at bounding box center [506, 267] width 329 height 29
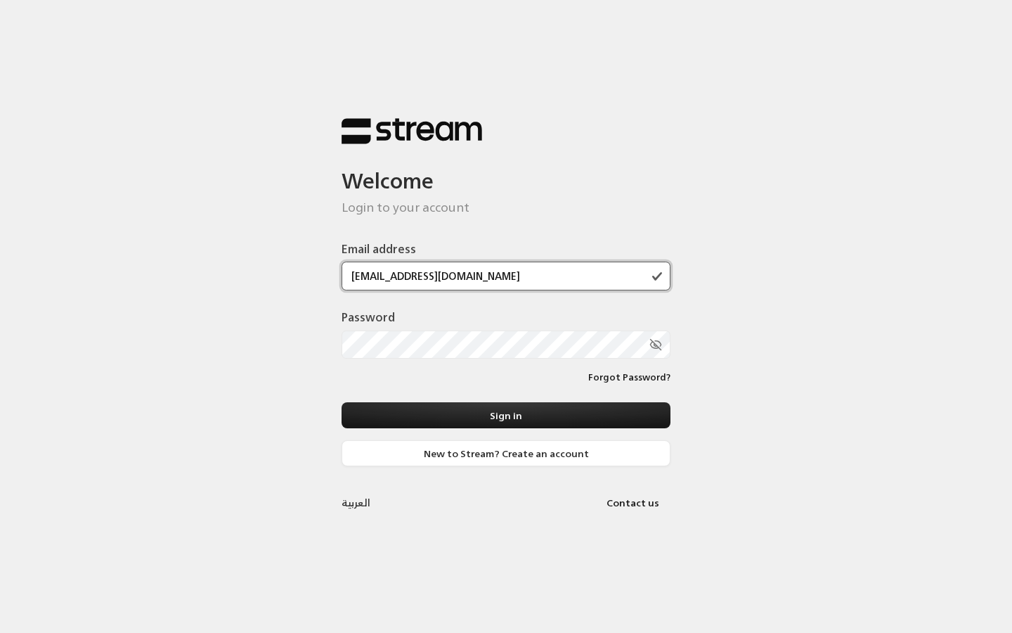
type input "[EMAIL_ADDRESS][DOMAIN_NAME]"
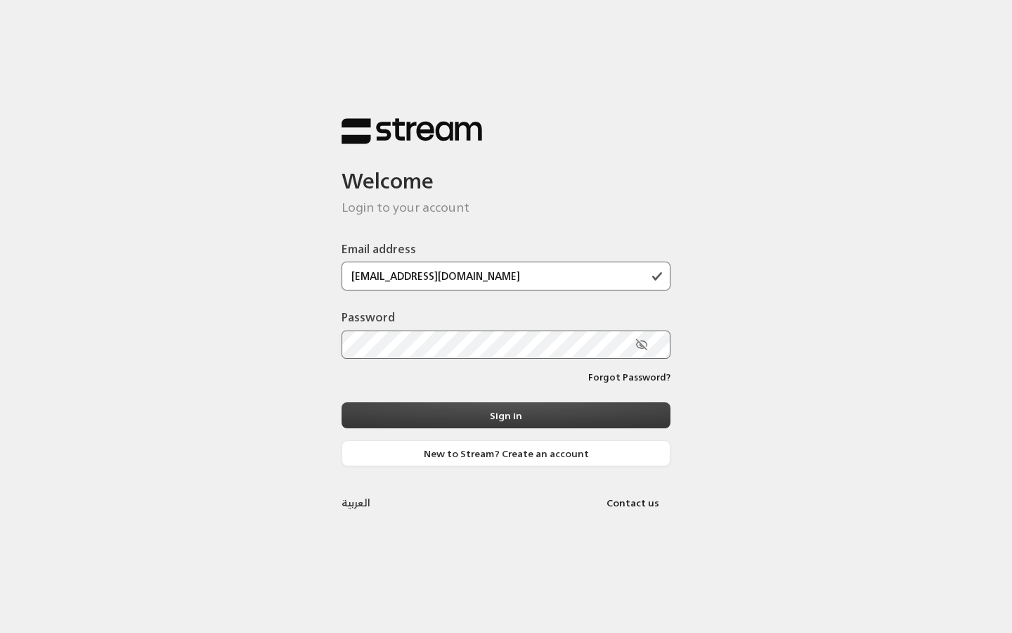
click at [485, 411] on button "Sign in" at bounding box center [506, 415] width 329 height 26
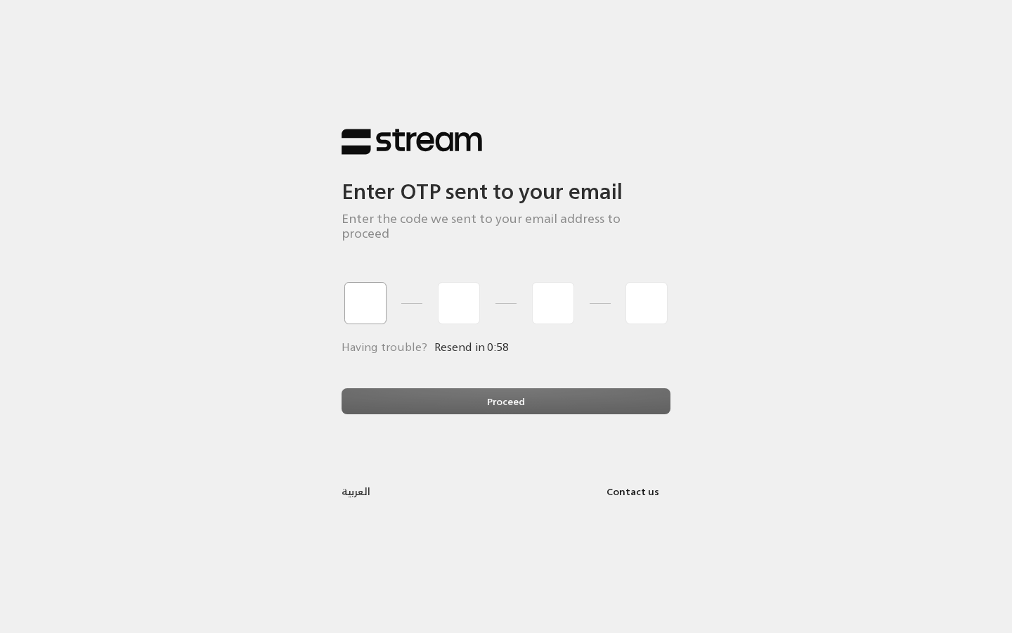
type input "1"
type input "2"
type input "3"
type input "4"
click at [433, 388] on div "Proceed" at bounding box center [506, 407] width 329 height 38
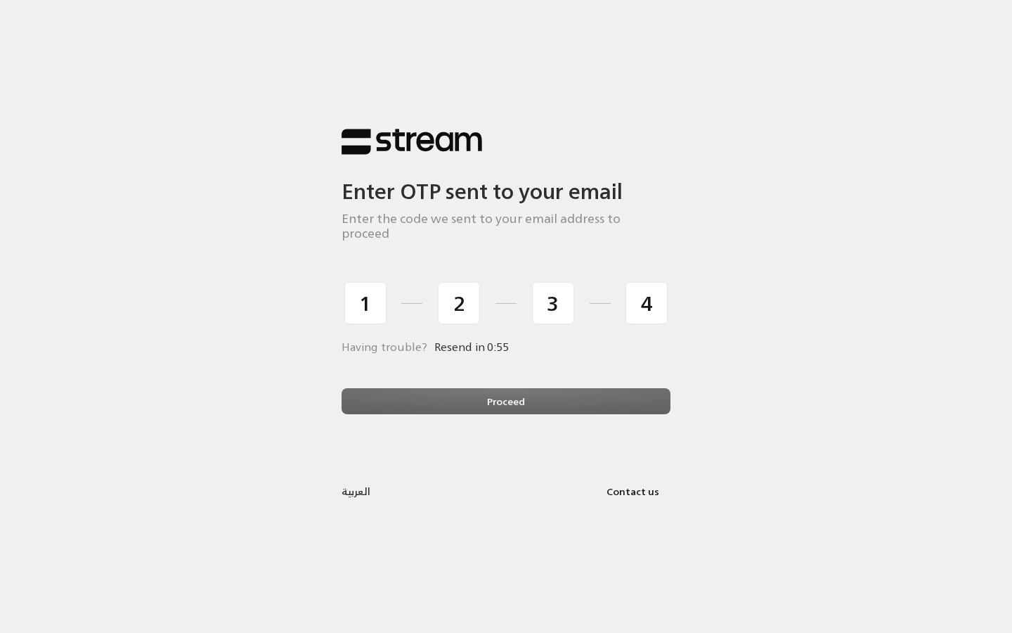
click at [463, 392] on div "Proceed" at bounding box center [506, 407] width 329 height 38
